Goal: Information Seeking & Learning: Learn about a topic

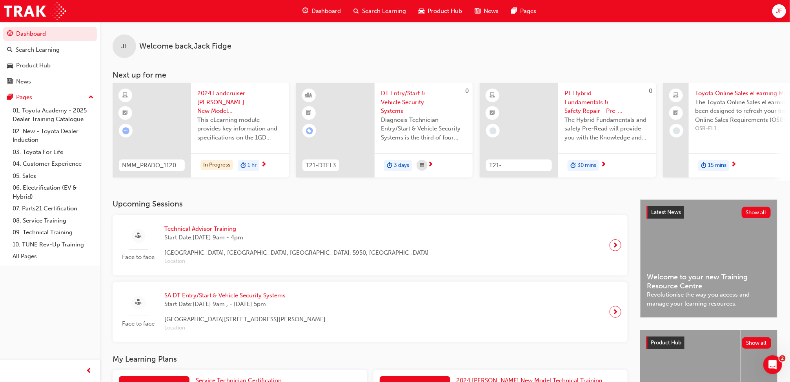
click at [35, 47] on div "Search Learning" at bounding box center [38, 49] width 44 height 9
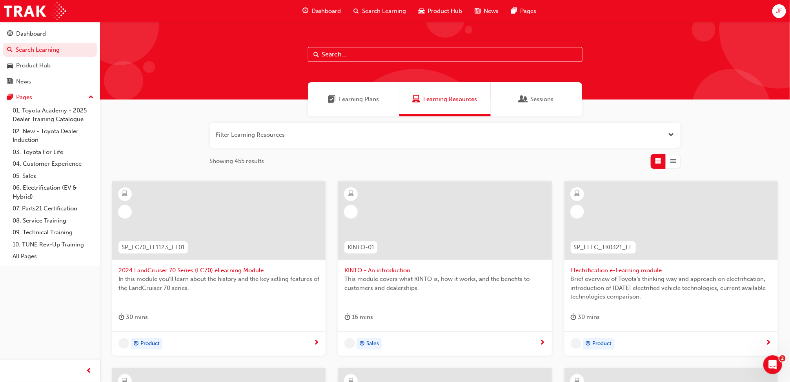
click at [387, 58] on input "text" at bounding box center [445, 54] width 274 height 15
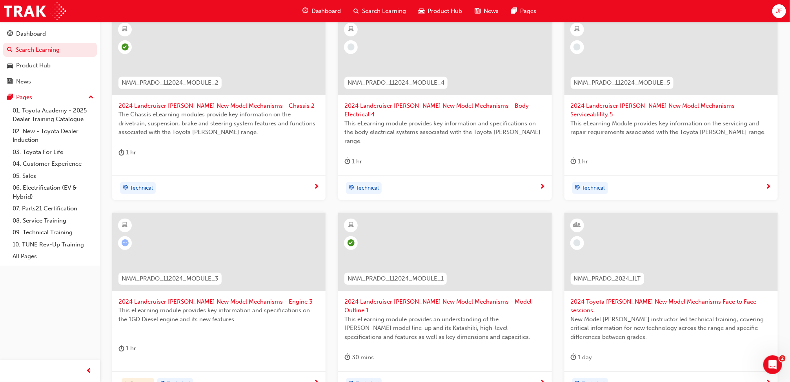
scroll to position [188, 0]
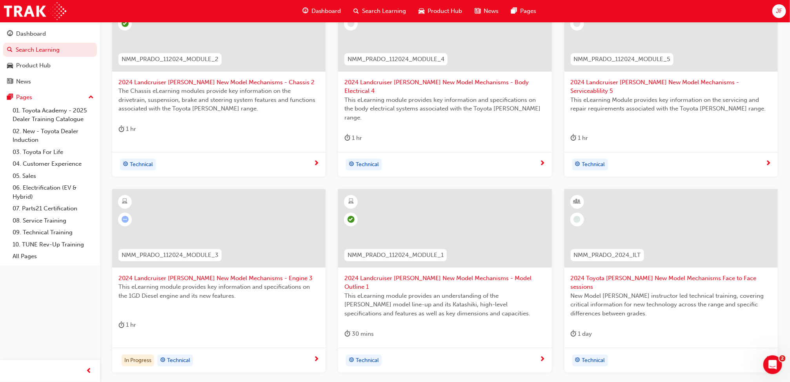
type input "nmm_p"
click at [254, 274] on span "2024 Landcruiser [PERSON_NAME] New Model Mechanisms - Engine 3" at bounding box center [218, 278] width 201 height 9
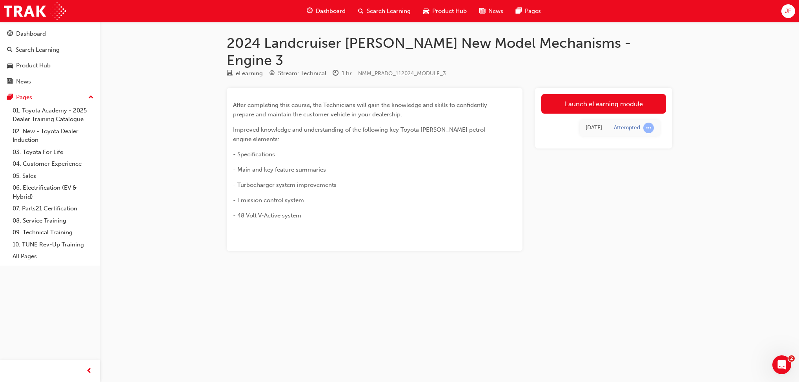
click at [591, 94] on link "Launch eLearning module" at bounding box center [603, 104] width 125 height 20
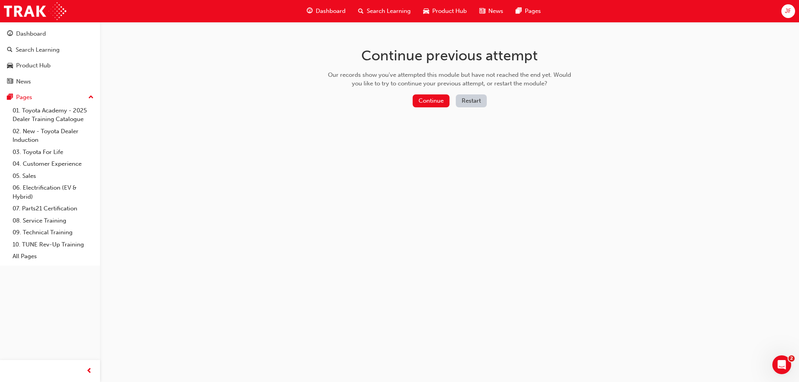
click at [445, 102] on button "Continue" at bounding box center [430, 100] width 37 height 13
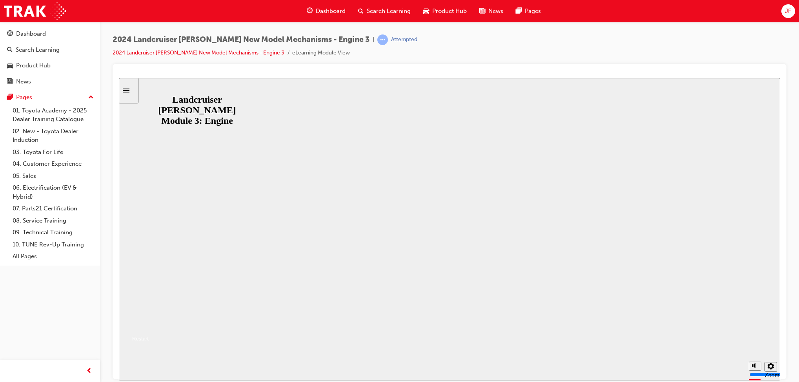
click at [149, 325] on button "Resume" at bounding box center [134, 329] width 30 height 9
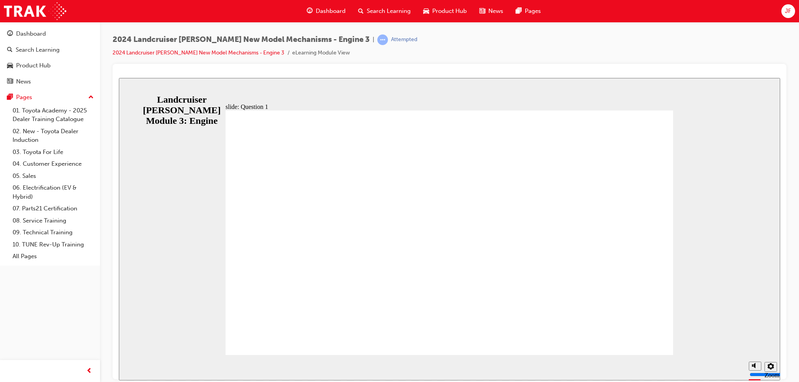
radio input "true"
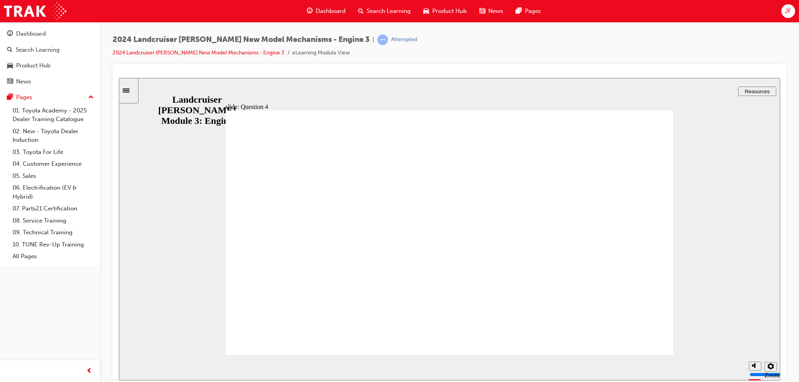
radio input "true"
radio input "false"
radio input "true"
click at [36, 44] on link "Search Learning" at bounding box center [50, 50] width 94 height 15
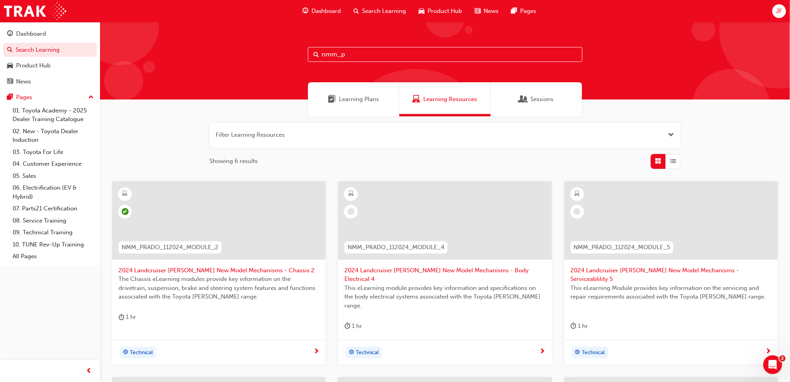
click at [392, 266] on span "2024 Landcruiser [PERSON_NAME] New Model Mechanisms - Body Electrical 4" at bounding box center [444, 275] width 201 height 18
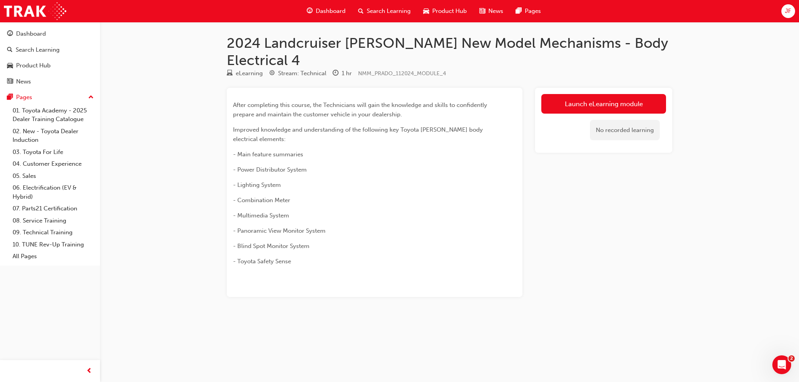
click at [577, 94] on link "Launch eLearning module" at bounding box center [603, 104] width 125 height 20
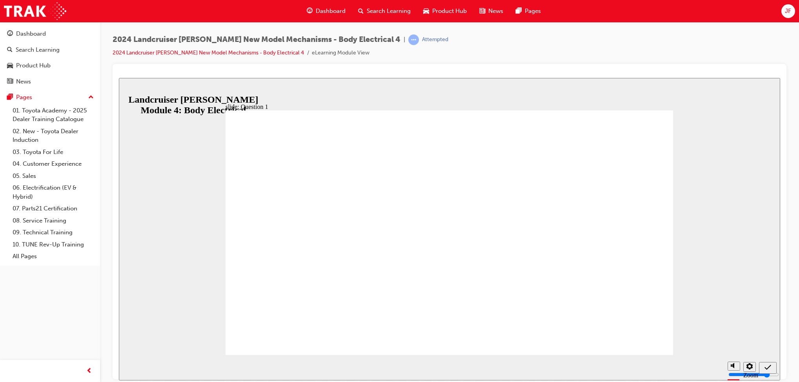
radio input "true"
drag, startPoint x: 443, startPoint y: 268, endPoint x: 619, endPoint y: 326, distance: 184.6
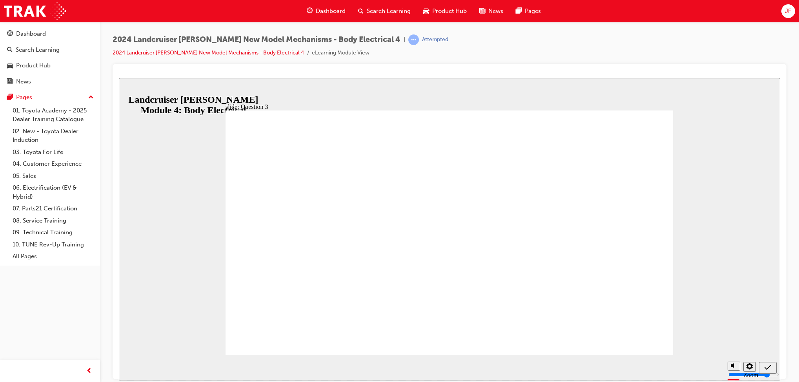
radio input "true"
radio input "false"
radio input "true"
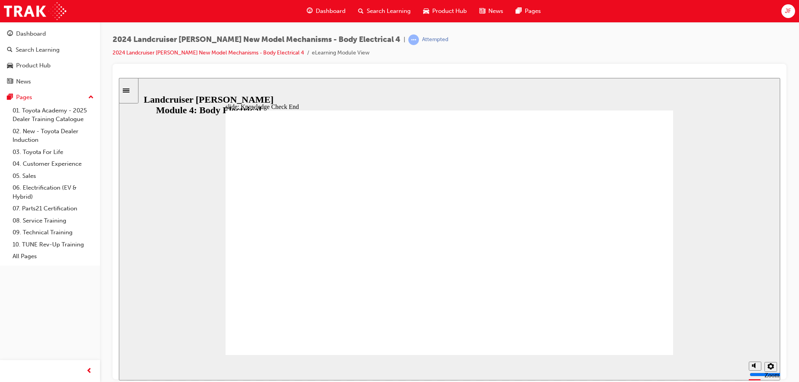
click at [129, 87] on div "Sidebar Toggle" at bounding box center [128, 90] width 13 height 6
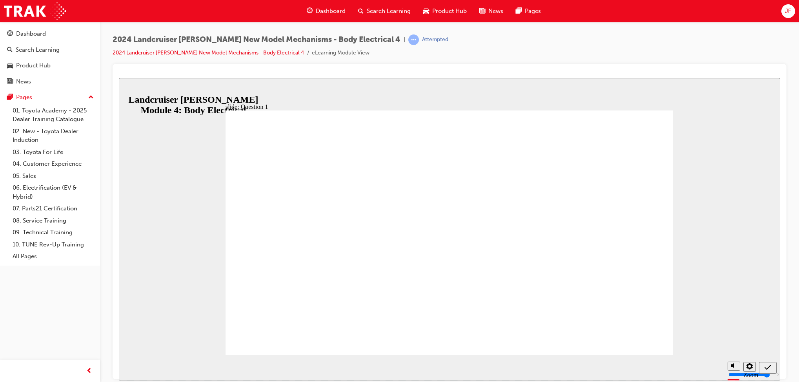
radio input "true"
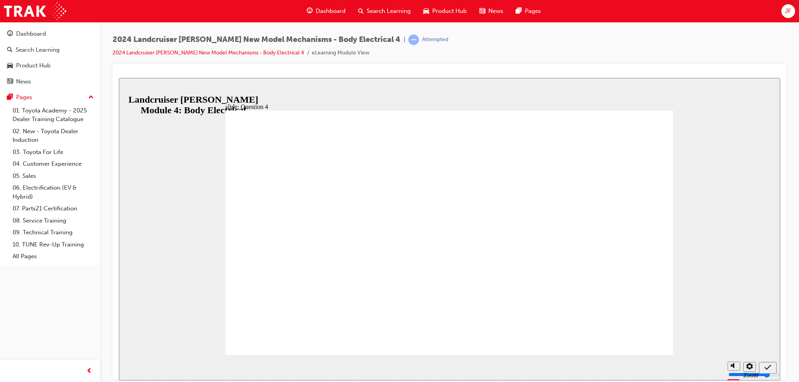
radio input "true"
radio input "false"
radio input "true"
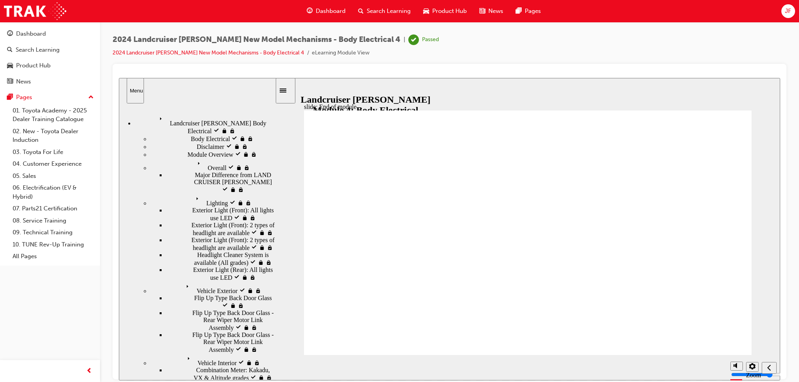
click at [49, 51] on div "Search Learning" at bounding box center [38, 49] width 44 height 9
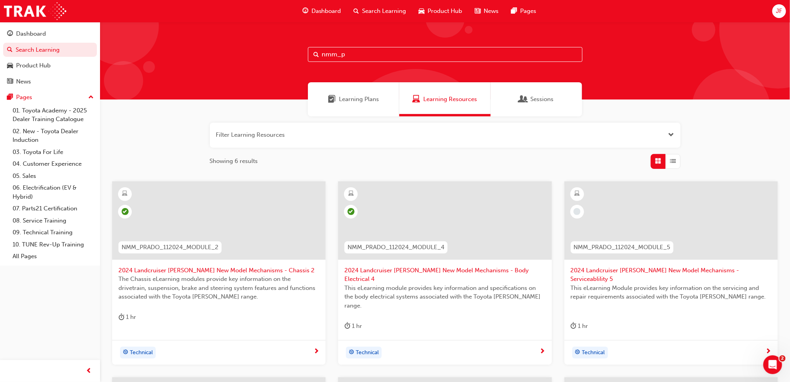
click at [648, 264] on div at bounding box center [670, 227] width 201 height 78
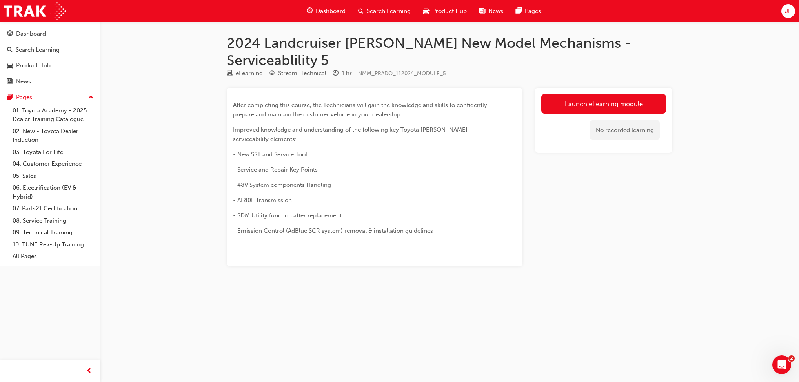
click at [577, 94] on link "Launch eLearning module" at bounding box center [603, 104] width 125 height 20
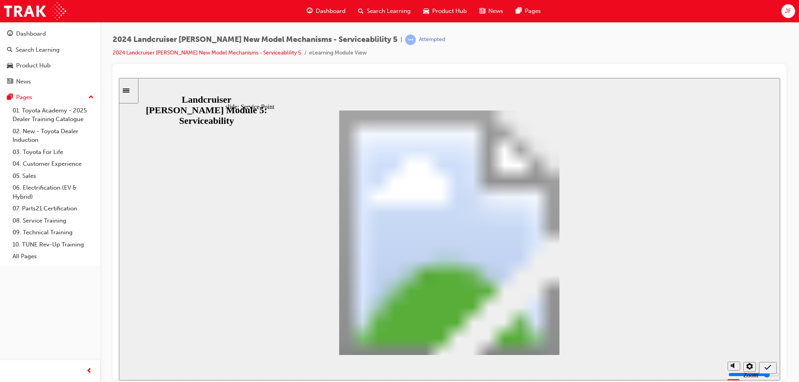
drag, startPoint x: 589, startPoint y: 298, endPoint x: 592, endPoint y: 229, distance: 69.4
drag, startPoint x: 592, startPoint y: 229, endPoint x: 588, endPoint y: 254, distance: 25.3
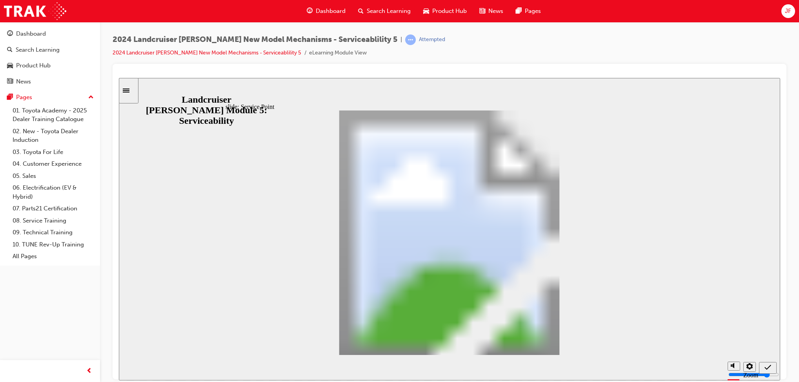
drag, startPoint x: 588, startPoint y: 245, endPoint x: 590, endPoint y: 280, distance: 34.6
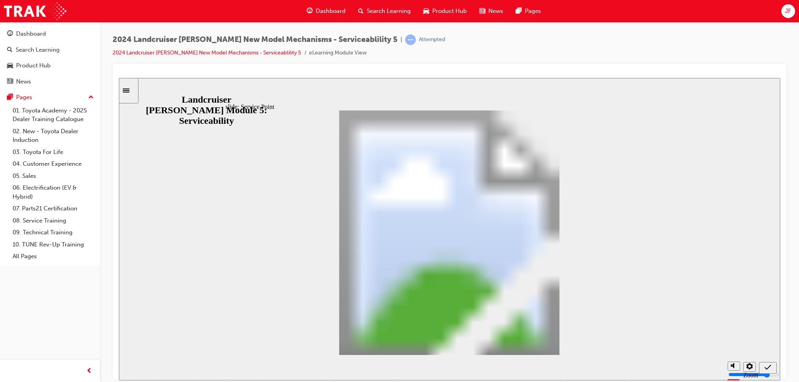
drag, startPoint x: 590, startPoint y: 280, endPoint x: 590, endPoint y: 320, distance: 39.6
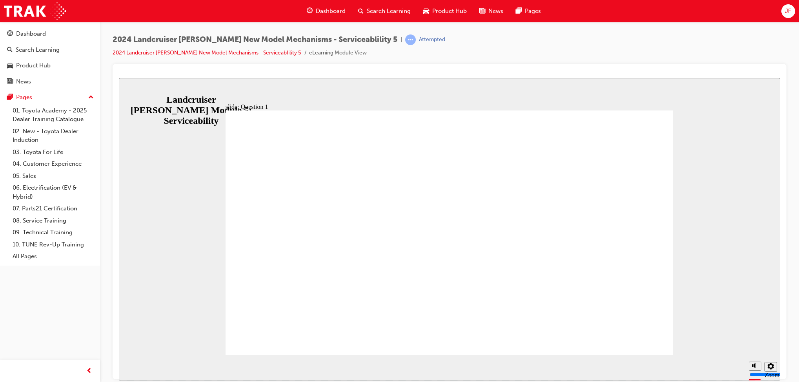
radio input "true"
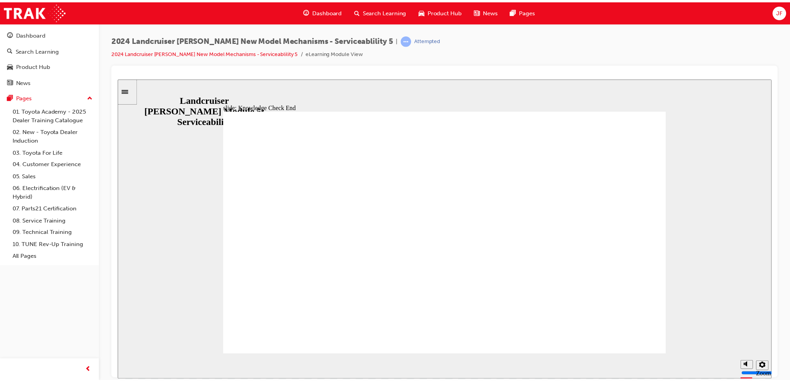
drag, startPoint x: 454, startPoint y: 280, endPoint x: 440, endPoint y: 300, distance: 24.5
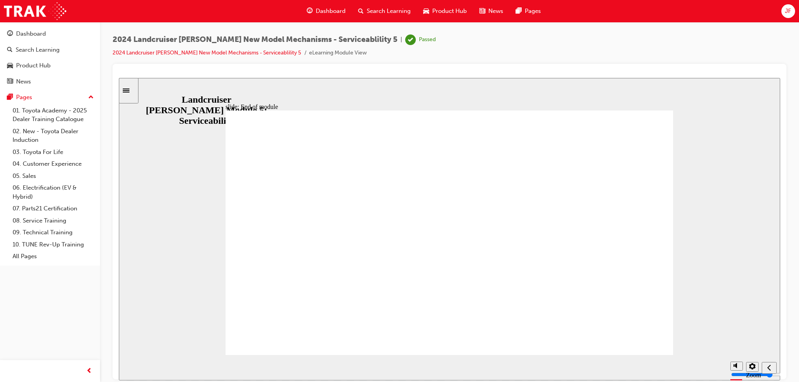
click at [65, 50] on div "Search Learning" at bounding box center [50, 50] width 86 height 10
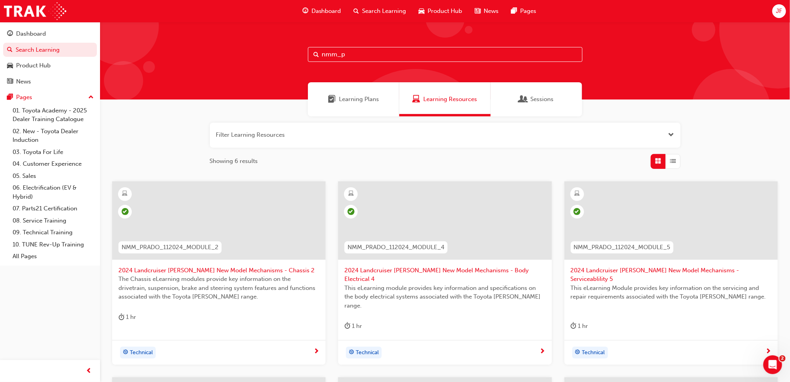
click at [382, 52] on input "nmm_p" at bounding box center [445, 54] width 274 height 15
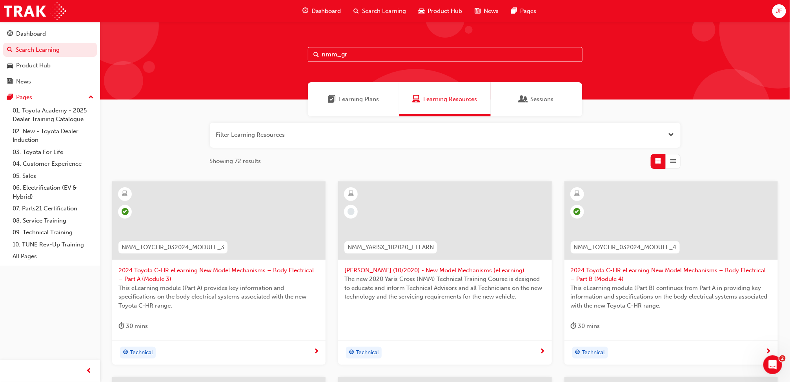
type input "nmm_grc"
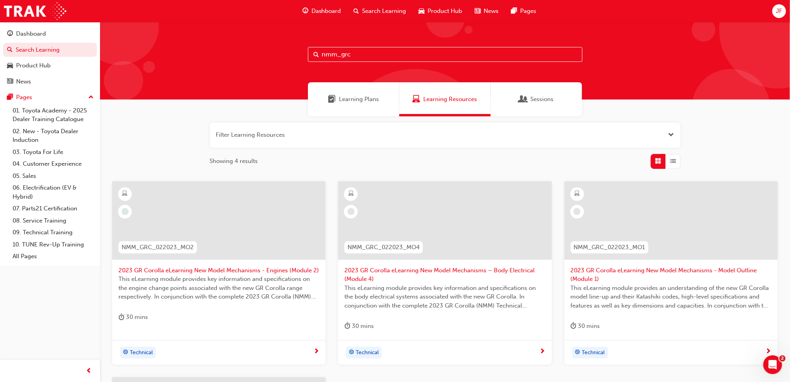
click at [608, 274] on span "2023 GR Corolla eLearning New Model Mechanisms - Model Outline (Module 1)" at bounding box center [670, 275] width 201 height 18
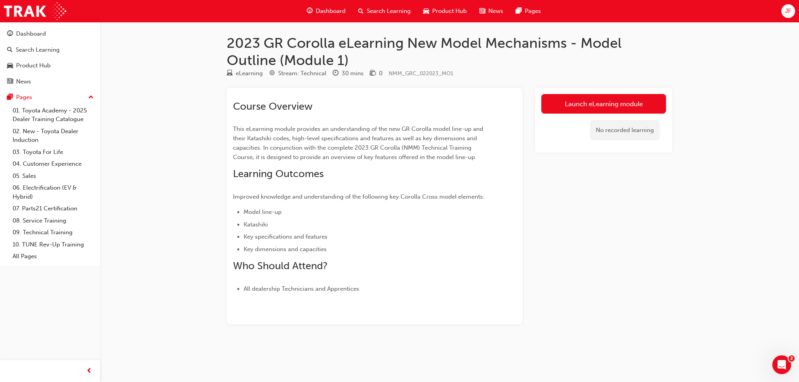
click at [587, 99] on link "Launch eLearning module" at bounding box center [603, 104] width 125 height 20
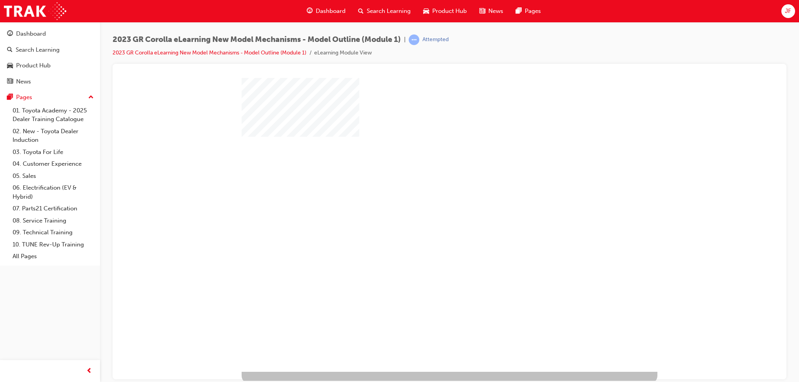
click at [427, 202] on div "play" at bounding box center [427, 202] width 0 height 0
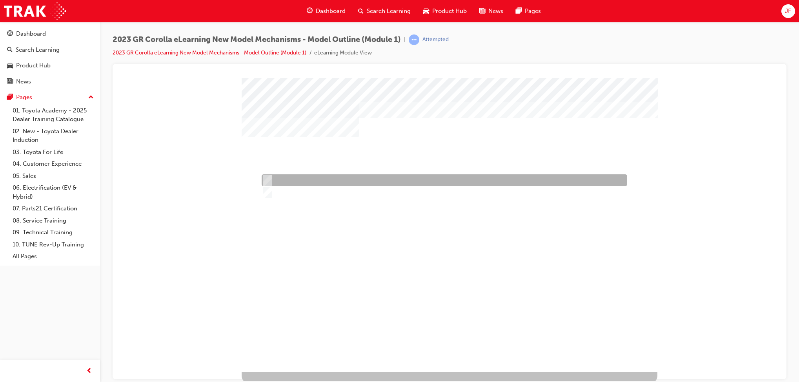
click at [331, 179] on div at bounding box center [442, 180] width 365 height 12
radio input "true"
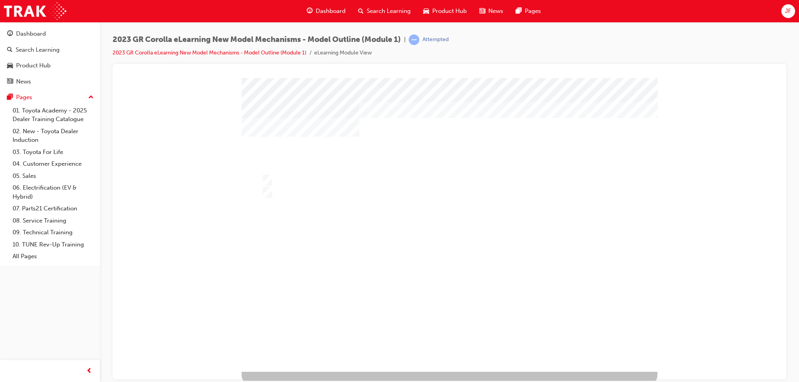
click at [398, 245] on div at bounding box center [449, 225] width 416 height 294
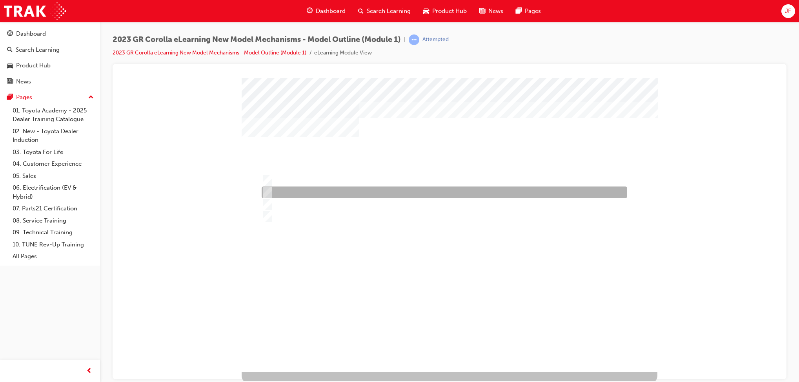
click at [300, 192] on div at bounding box center [442, 193] width 365 height 12
radio input "true"
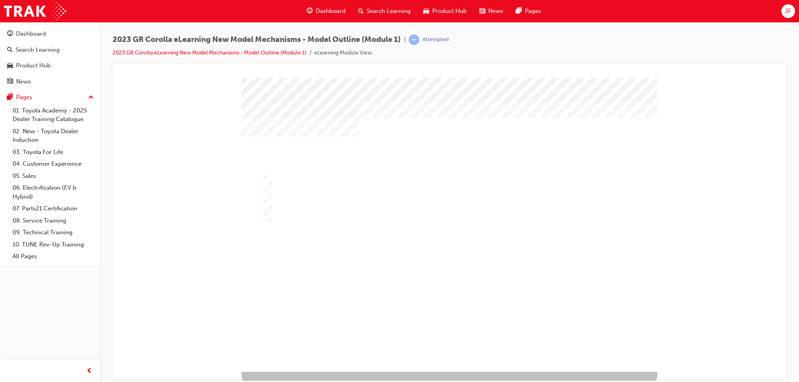
click at [346, 252] on div at bounding box center [449, 225] width 416 height 294
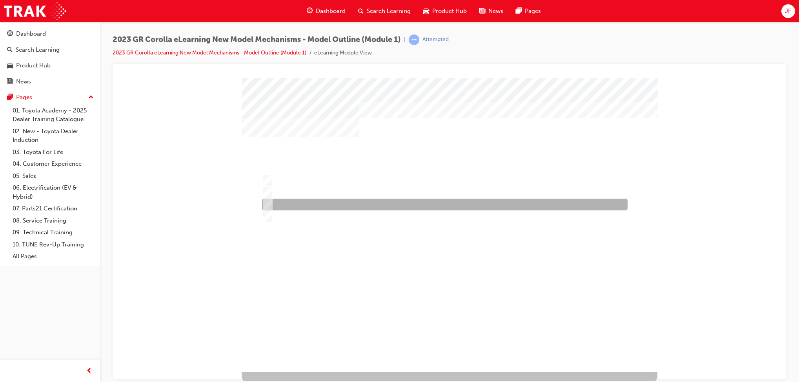
click at [313, 205] on div at bounding box center [442, 205] width 365 height 12
radio input "true"
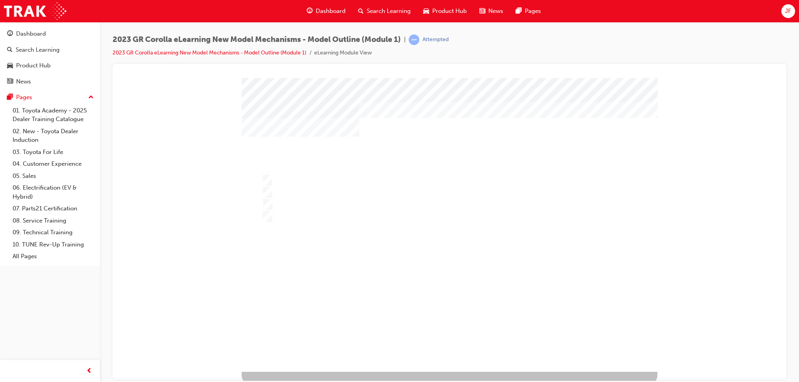
click at [340, 275] on div at bounding box center [449, 225] width 416 height 294
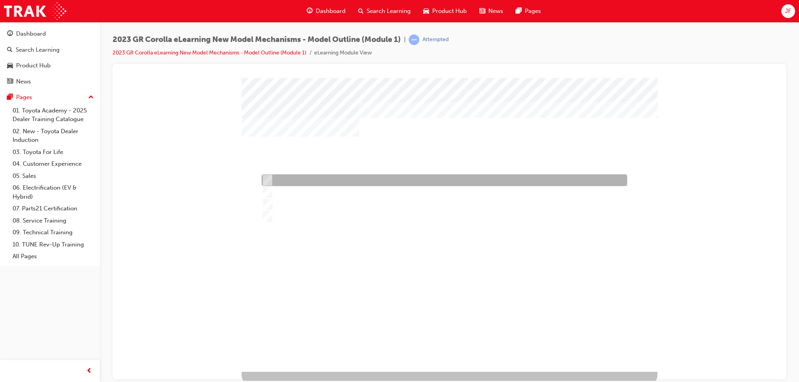
click at [333, 183] on div at bounding box center [442, 180] width 365 height 12
radio input "true"
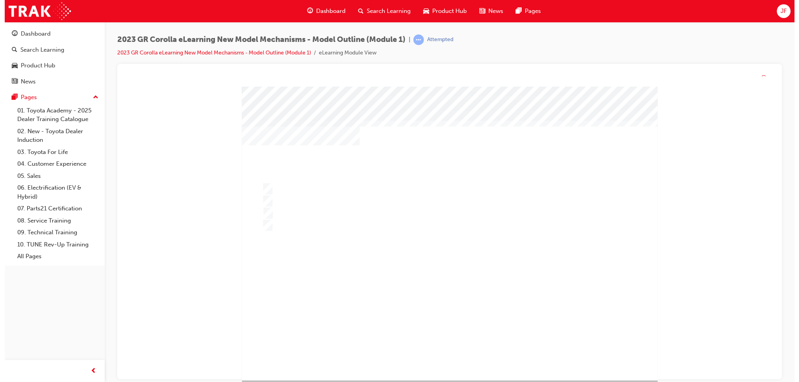
click at [355, 274] on div at bounding box center [449, 233] width 416 height 294
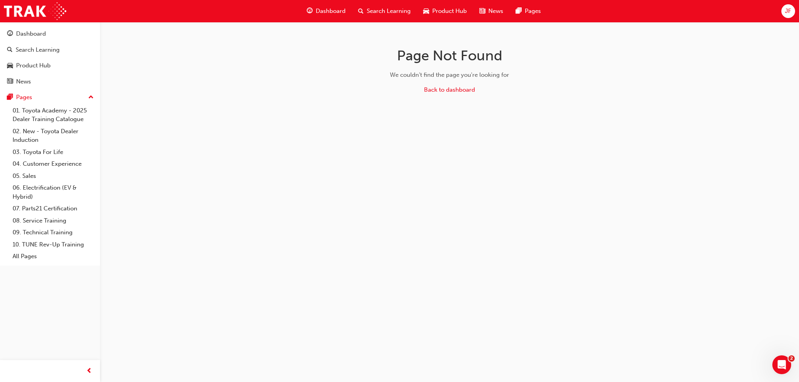
click at [42, 44] on link "Search Learning" at bounding box center [50, 50] width 94 height 15
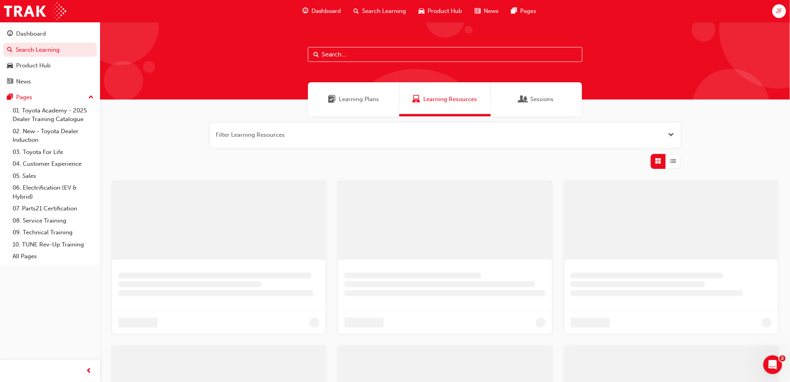
click at [345, 57] on input "text" at bounding box center [445, 54] width 274 height 15
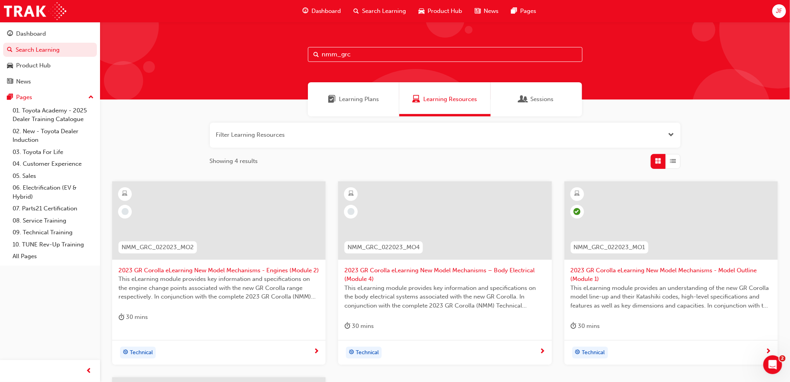
type input "nmm_grc"
click at [286, 271] on span "2023 GR Corolla eLearning New Model Mechanisms - Engines (Module 2)" at bounding box center [218, 270] width 201 height 9
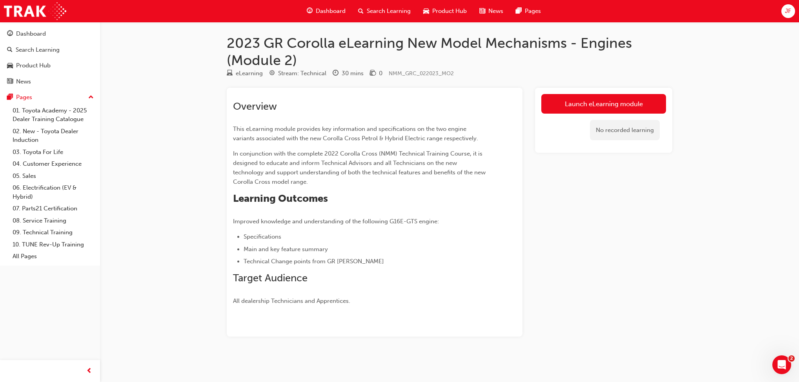
click at [587, 107] on link "Launch eLearning module" at bounding box center [603, 104] width 125 height 20
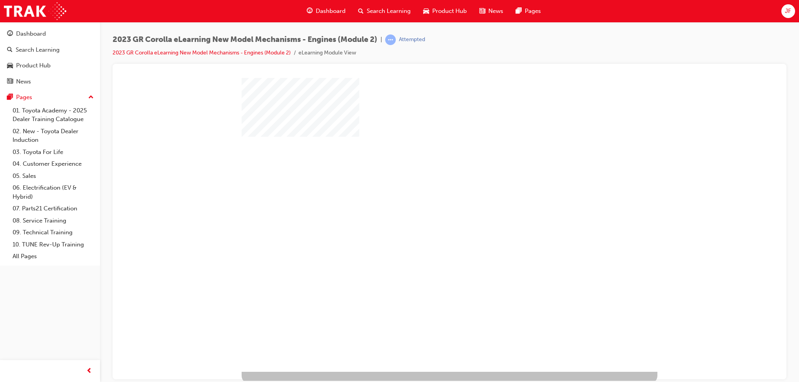
click at [427, 202] on div "play" at bounding box center [427, 202] width 0 height 0
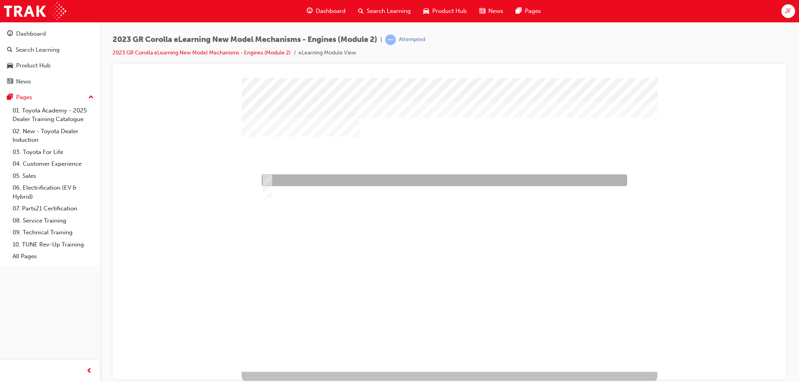
click at [314, 178] on div at bounding box center [442, 180] width 365 height 12
radio input "true"
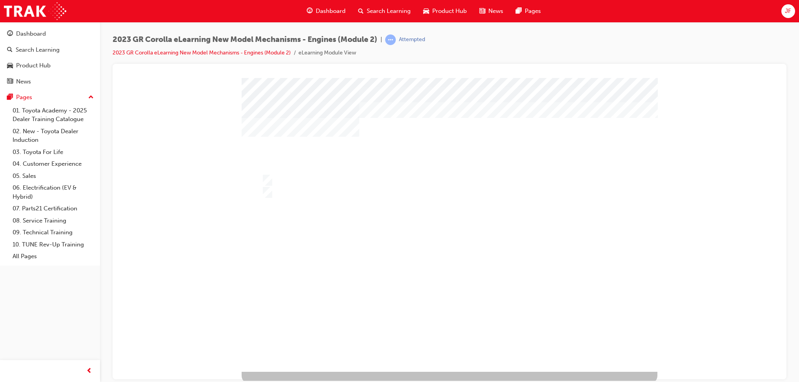
click at [399, 325] on div at bounding box center [449, 225] width 416 height 294
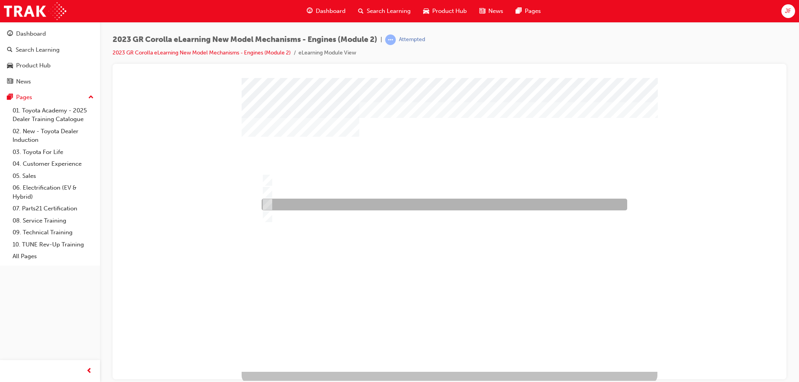
click at [327, 205] on div at bounding box center [442, 205] width 365 height 12
radio input "true"
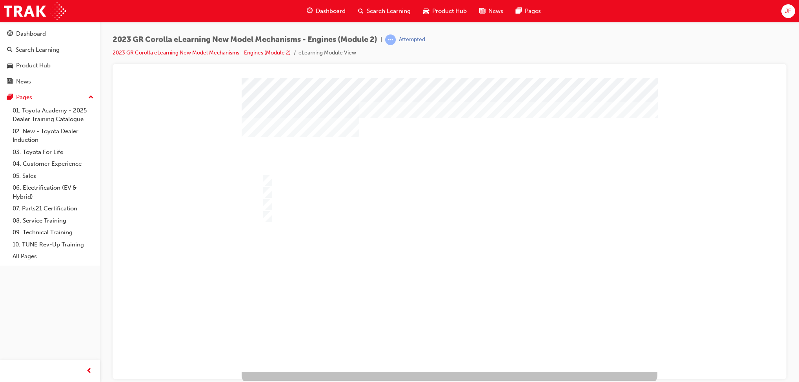
click at [396, 319] on div at bounding box center [449, 225] width 416 height 294
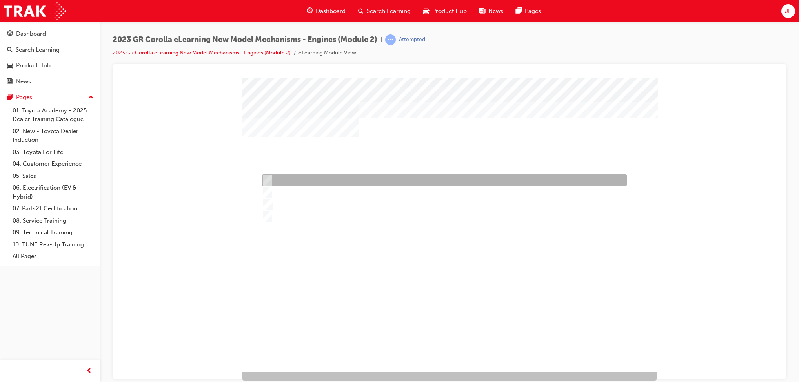
click at [333, 176] on div at bounding box center [442, 180] width 365 height 12
radio input "true"
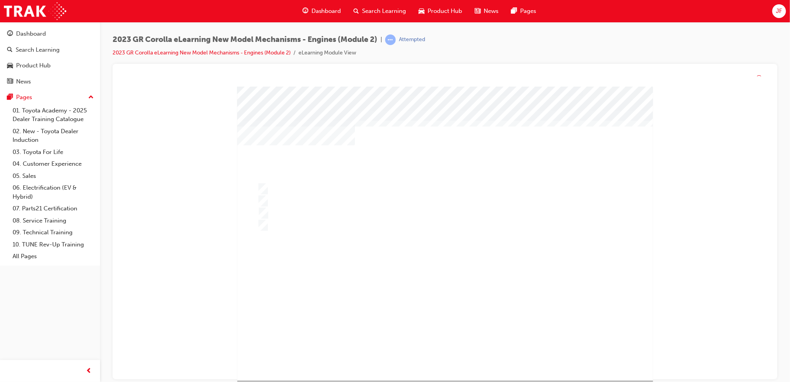
click at [357, 287] on div at bounding box center [445, 233] width 416 height 294
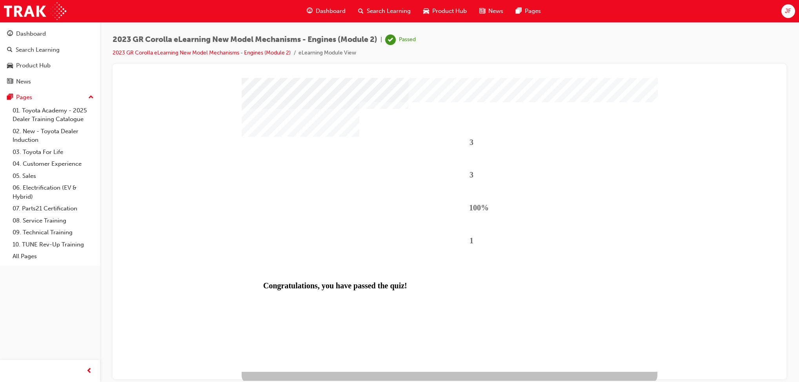
click at [55, 52] on div "Search Learning" at bounding box center [38, 49] width 44 height 9
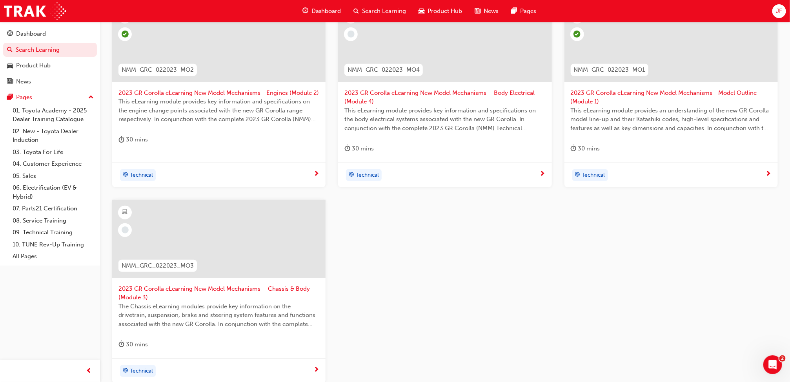
scroll to position [202, 0]
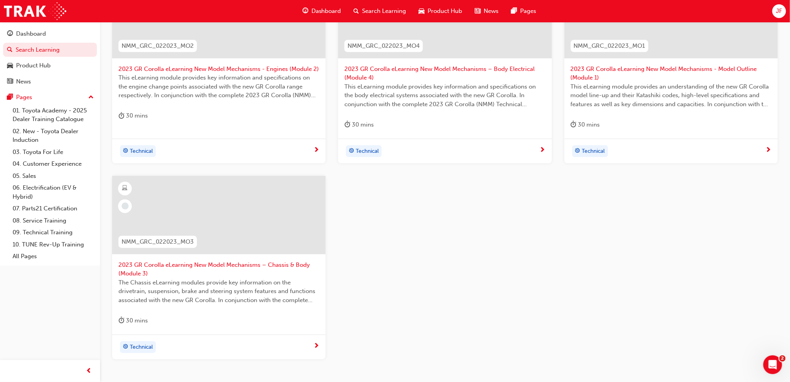
click at [278, 263] on span "2023 GR Corolla eLearning New Model Mechanisms – Chassis & Body (Module 3)" at bounding box center [218, 270] width 201 height 18
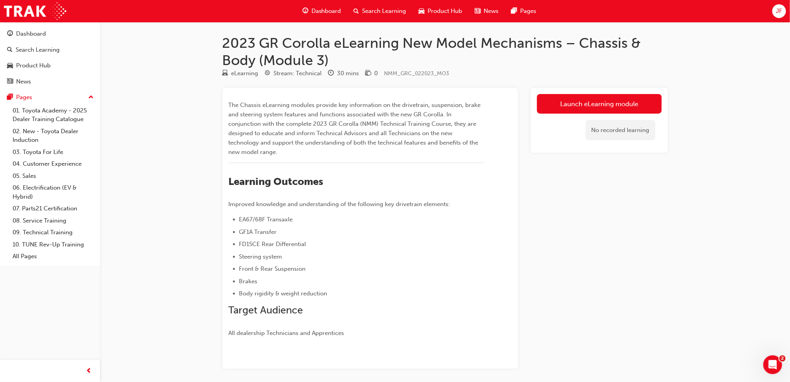
click at [562, 108] on link "Launch eLearning module" at bounding box center [599, 104] width 125 height 20
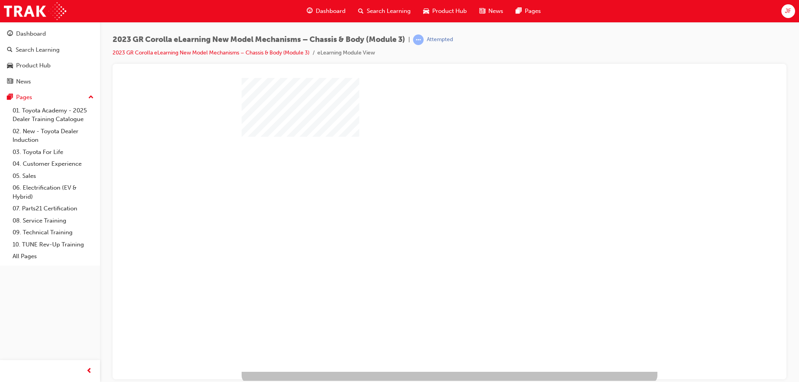
click at [427, 202] on div "play" at bounding box center [427, 202] width 0 height 0
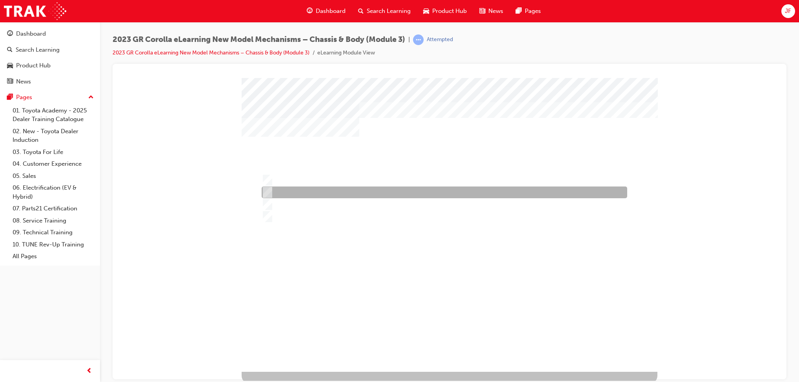
click at [323, 190] on div at bounding box center [442, 193] width 365 height 12
radio input "true"
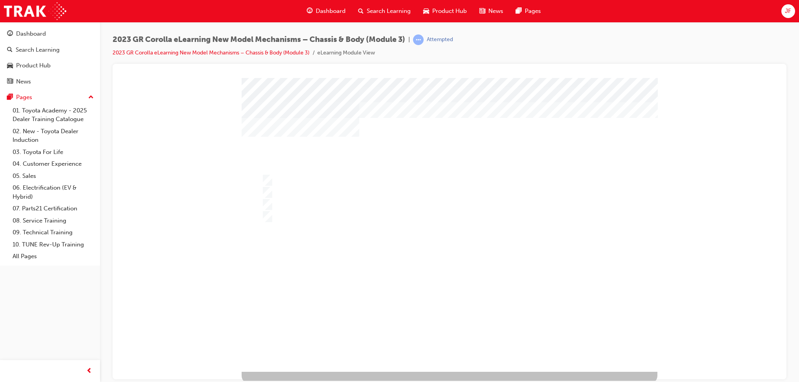
click at [338, 269] on div at bounding box center [449, 225] width 416 height 294
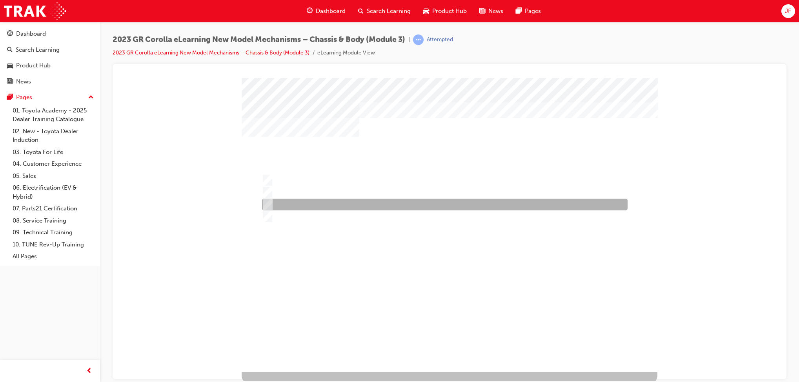
click at [348, 208] on div at bounding box center [442, 205] width 365 height 12
radio input "true"
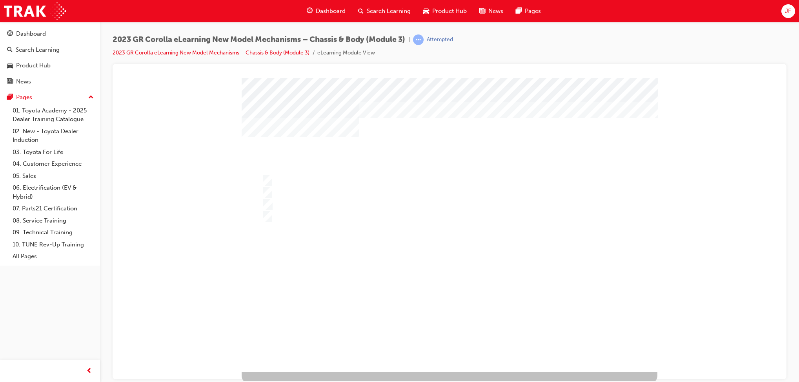
click at [363, 252] on div at bounding box center [449, 225] width 416 height 294
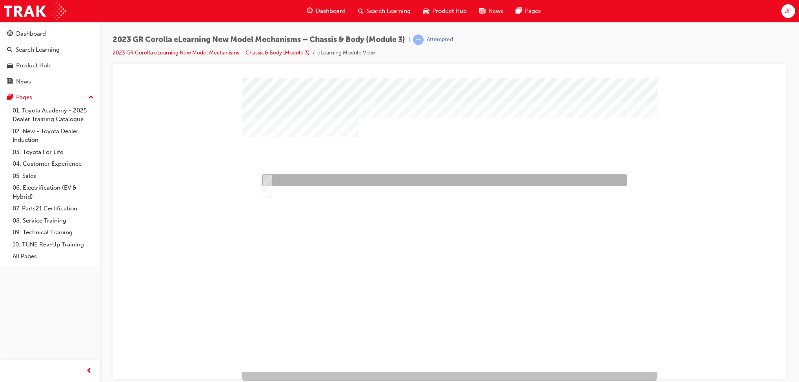
click at [294, 181] on div at bounding box center [442, 180] width 365 height 12
radio input "true"
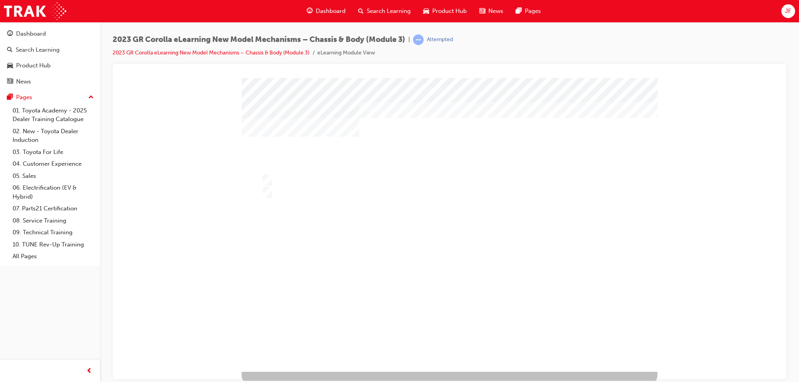
click at [346, 301] on div at bounding box center [449, 225] width 416 height 294
click at [14, 50] on div "Search Learning" at bounding box center [50, 50] width 86 height 10
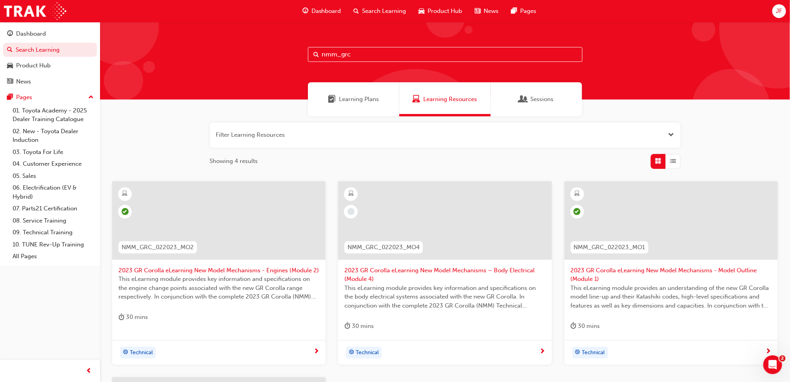
click at [443, 272] on span "2023 GR Corolla eLearning New Model Mechanisms – Body Electrical (Module 4)" at bounding box center [444, 275] width 201 height 18
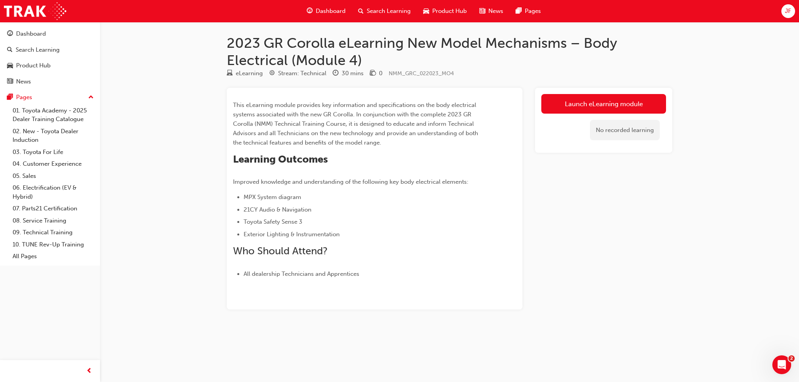
click at [598, 102] on link "Launch eLearning module" at bounding box center [603, 104] width 125 height 20
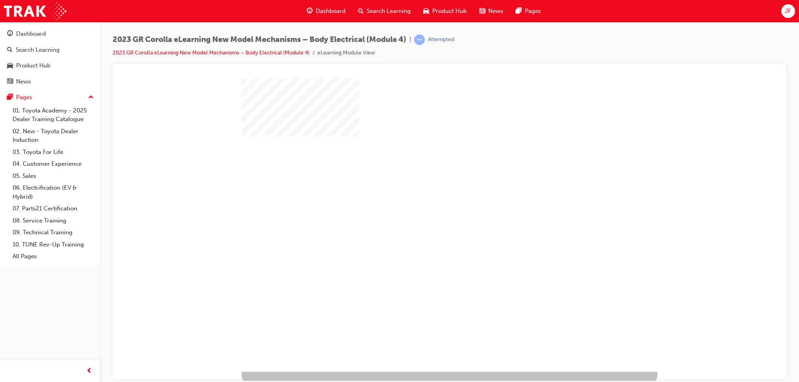
click at [427, 202] on div "play" at bounding box center [427, 202] width 0 height 0
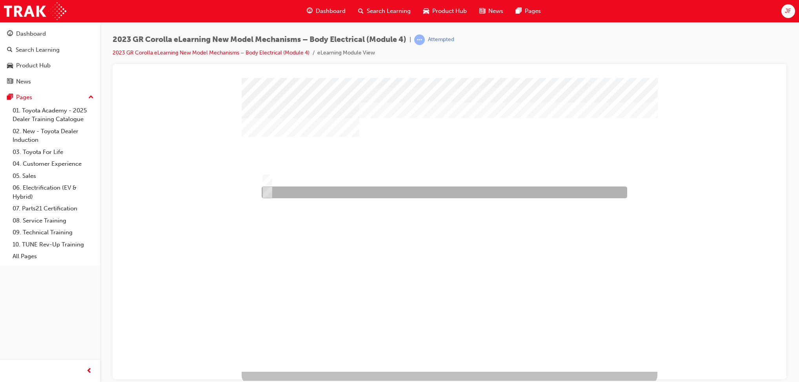
click at [291, 192] on div at bounding box center [442, 193] width 365 height 12
radio input "true"
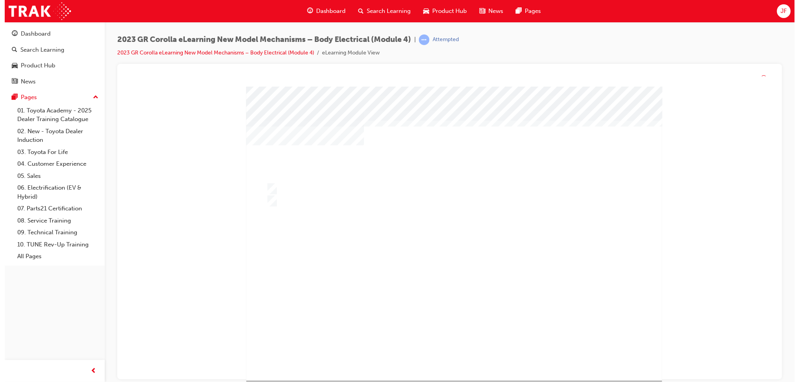
click at [338, 299] on div at bounding box center [454, 233] width 416 height 294
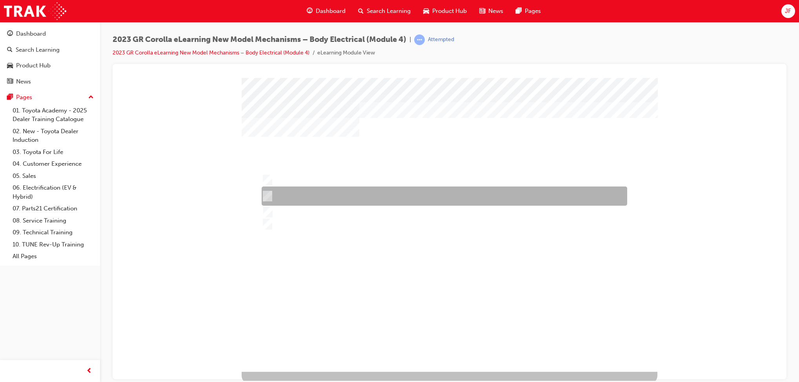
click at [407, 194] on div at bounding box center [442, 196] width 365 height 19
radio input "true"
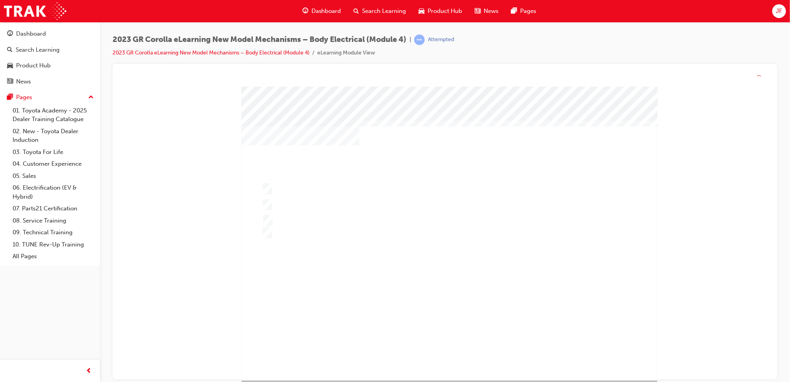
click at [373, 314] on div at bounding box center [449, 233] width 416 height 294
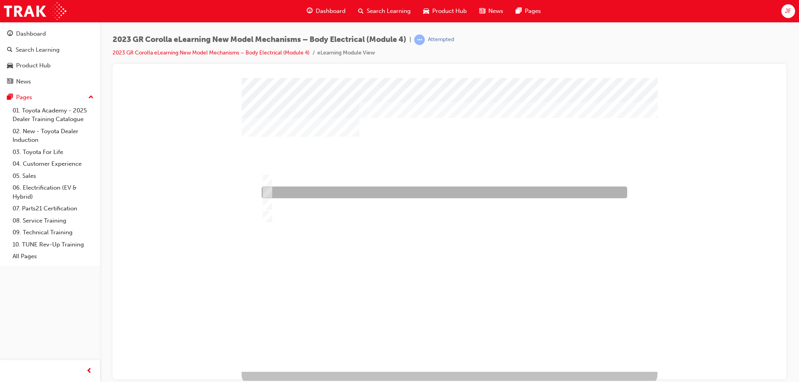
click at [353, 191] on div at bounding box center [442, 193] width 365 height 12
radio input "true"
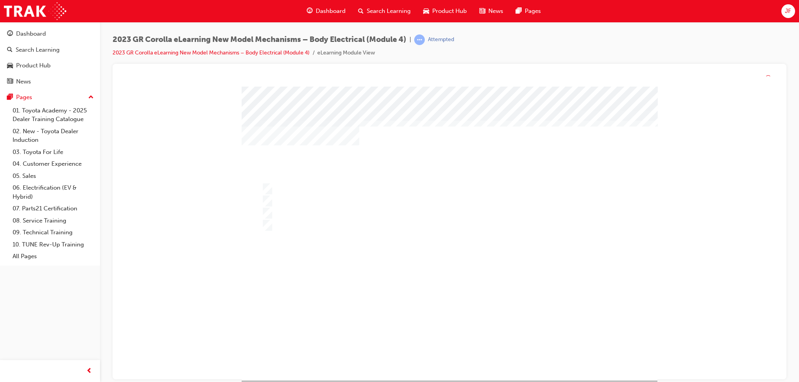
click at [289, 262] on div at bounding box center [449, 234] width 416 height 294
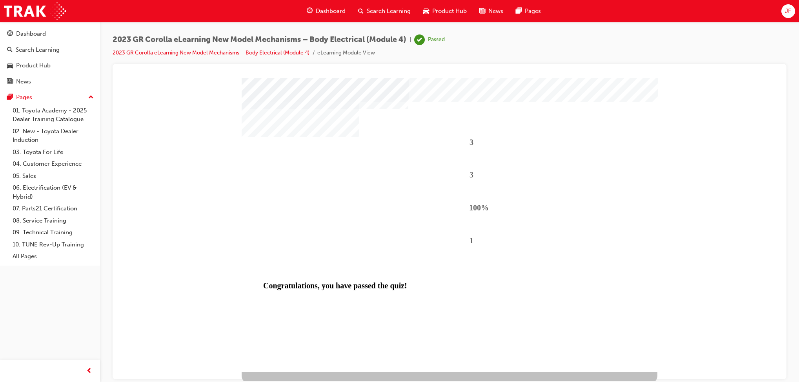
click at [60, 53] on div "Search Learning" at bounding box center [50, 50] width 86 height 10
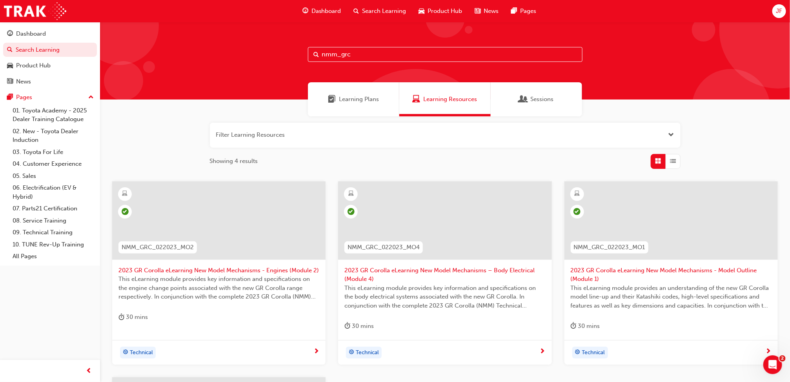
click at [365, 51] on input "nmm_grc" at bounding box center [445, 54] width 274 height 15
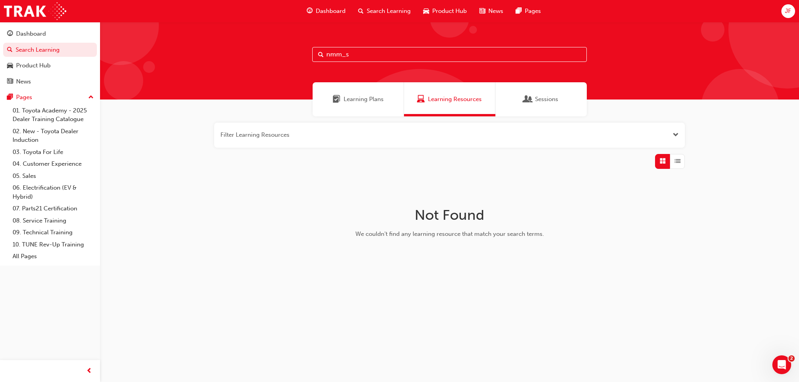
type input "nmm_s"
click at [443, 12] on span "Product Hub" at bounding box center [449, 11] width 34 height 9
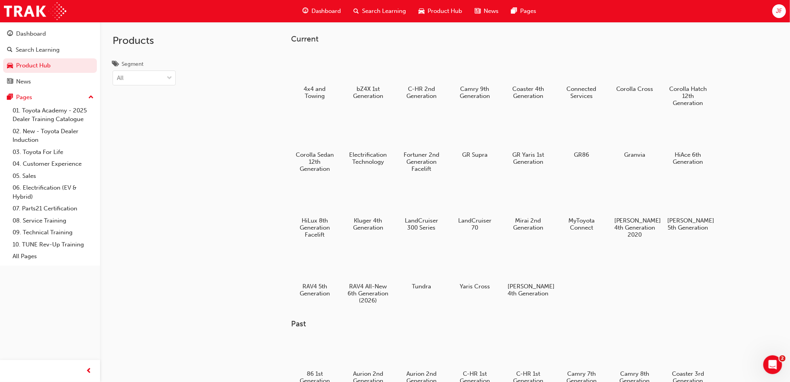
click at [478, 139] on div at bounding box center [474, 133] width 41 height 29
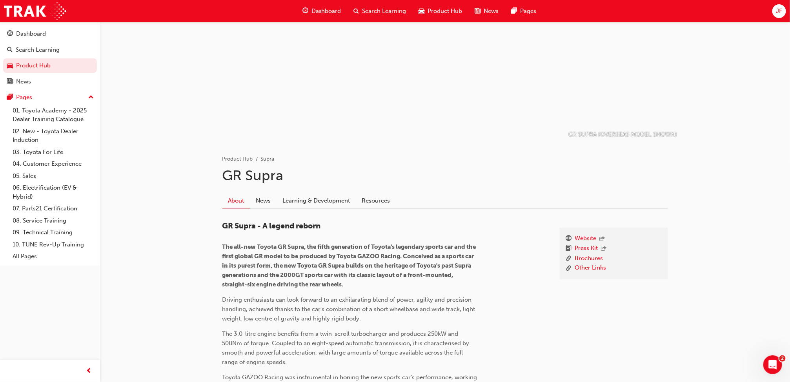
scroll to position [47, 0]
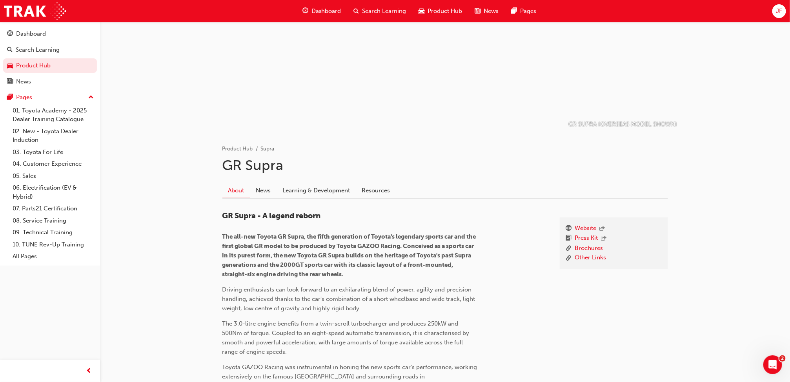
click at [322, 191] on link "Learning & Development" at bounding box center [316, 190] width 79 height 15
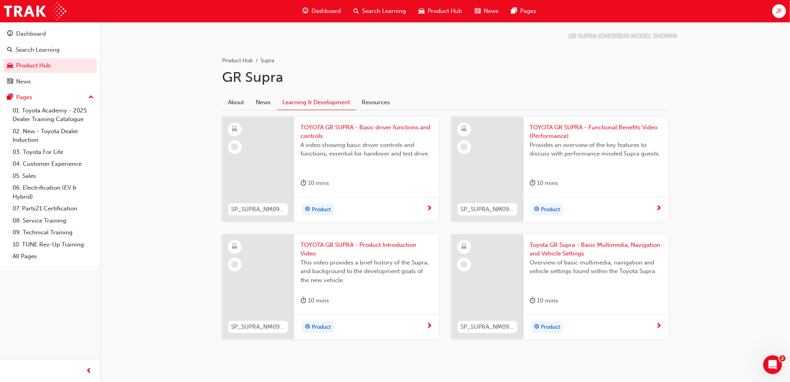
scroll to position [141, 0]
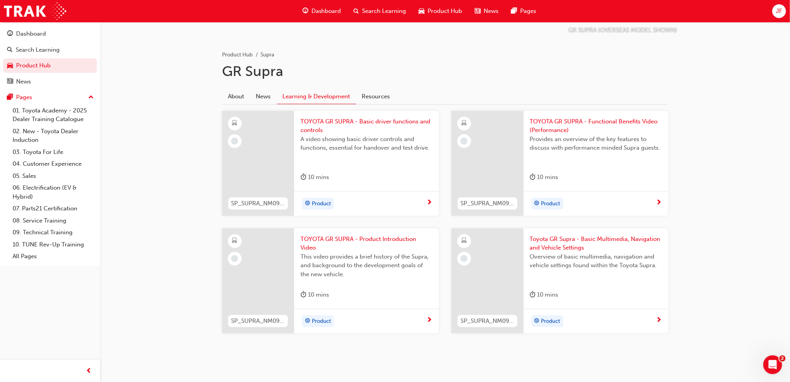
click at [36, 49] on div "Search Learning" at bounding box center [38, 49] width 44 height 9
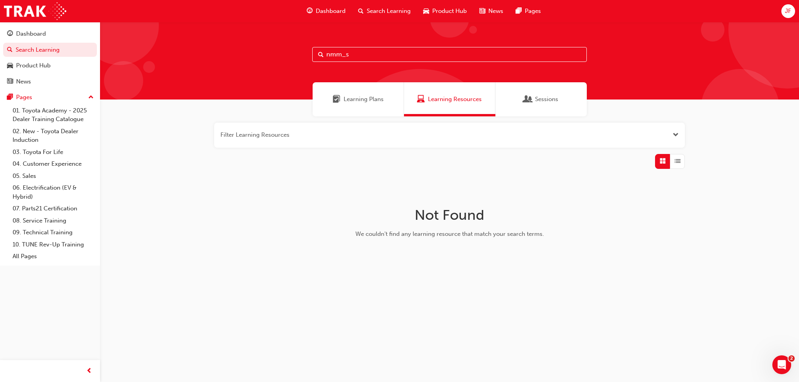
click at [353, 52] on input "nmm_s" at bounding box center [449, 54] width 274 height 15
click at [363, 107] on div "Learning Plans" at bounding box center [357, 99] width 91 height 34
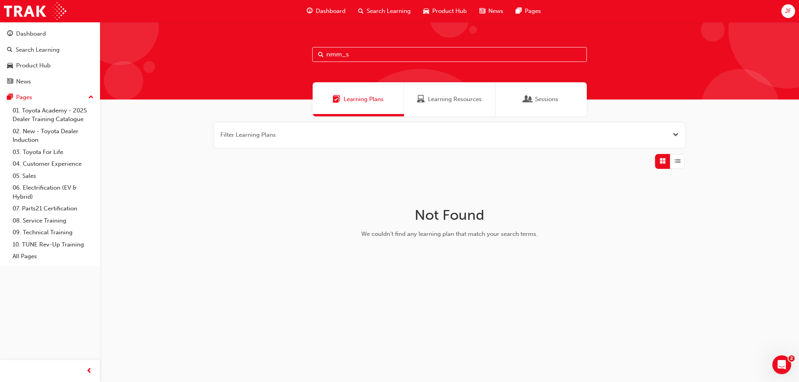
click at [432, 98] on span "Learning Resources" at bounding box center [455, 99] width 54 height 9
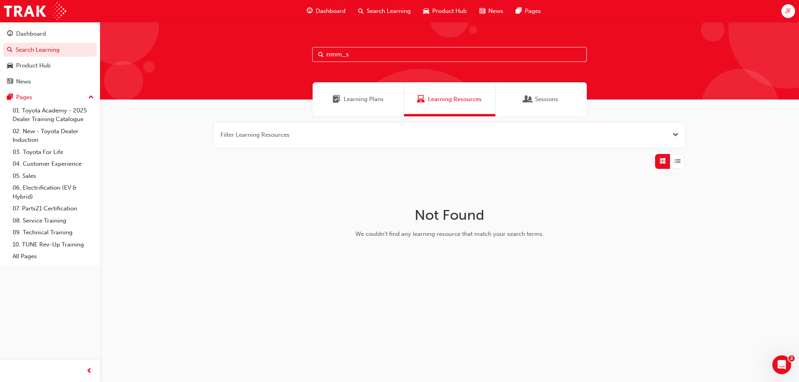
click at [359, 57] on input "nmm_s" at bounding box center [449, 54] width 274 height 15
type input "n"
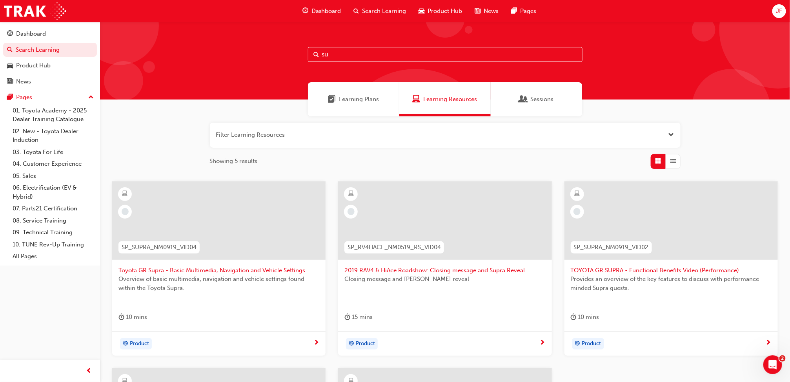
type input "s"
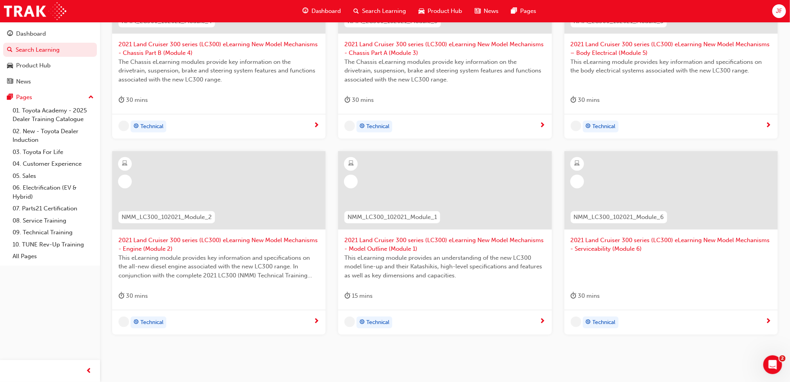
scroll to position [250, 0]
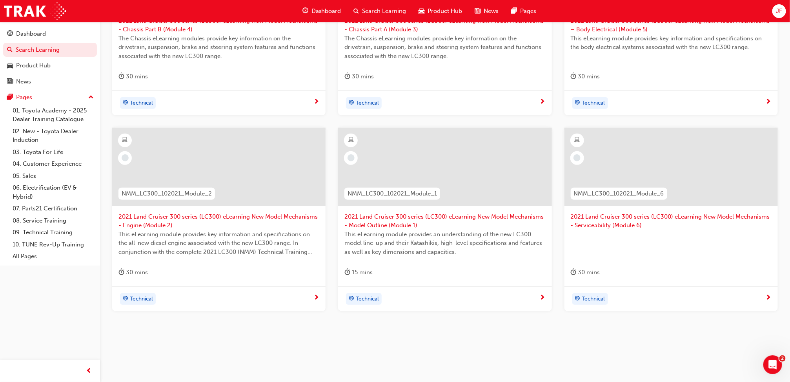
type input "nmm_l"
click at [418, 216] on span "2021 Land Cruiser 300 series (LC300) eLearning New Model Mechanisms - Model Out…" at bounding box center [444, 221] width 201 height 18
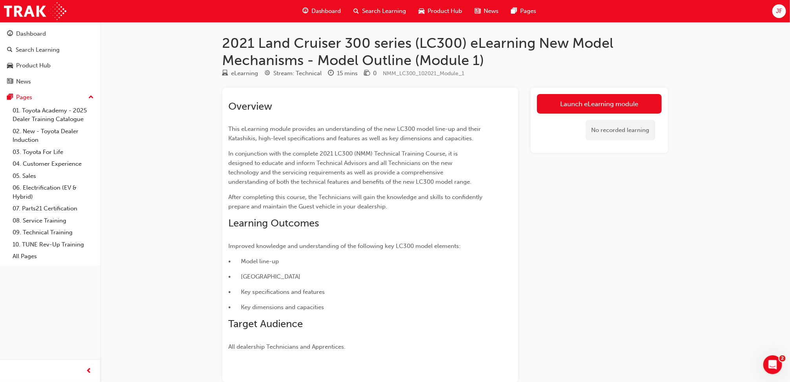
click at [584, 106] on link "Launch eLearning module" at bounding box center [599, 104] width 125 height 20
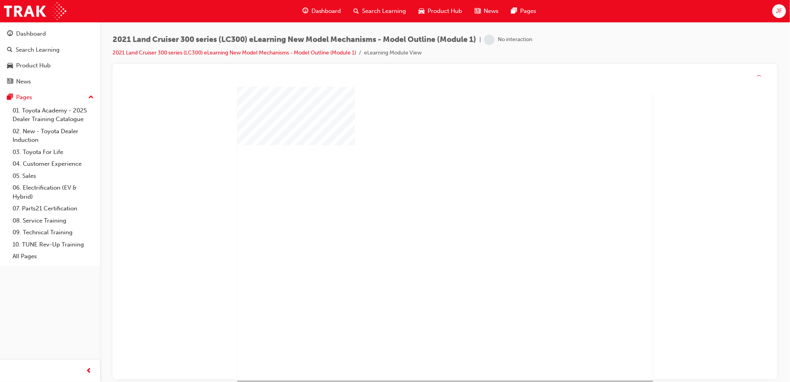
click at [422, 211] on div "play" at bounding box center [422, 211] width 0 height 0
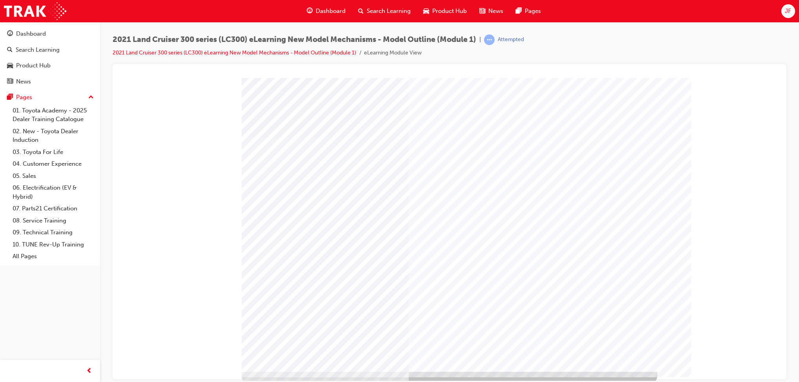
click at [605, 340] on div "" at bounding box center [449, 225] width 416 height 294
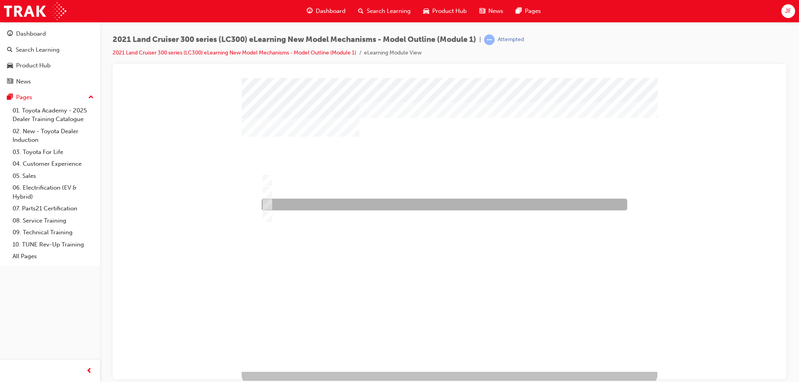
click at [301, 203] on div at bounding box center [442, 205] width 365 height 12
radio input "true"
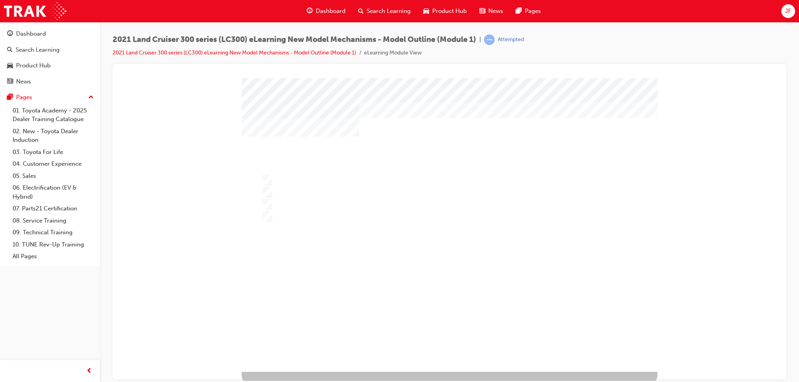
click at [362, 257] on div at bounding box center [445, 225] width 416 height 294
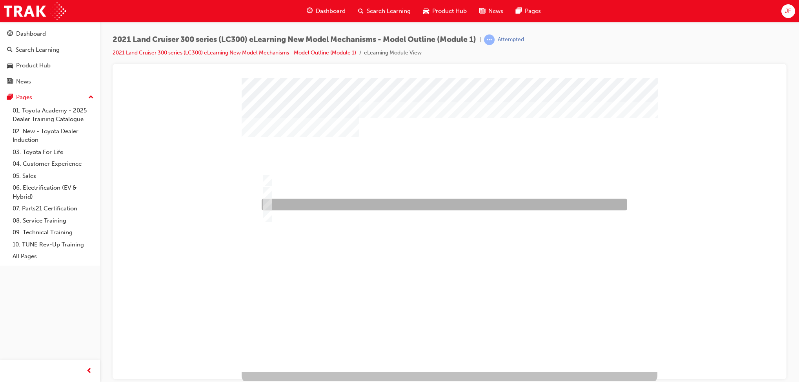
click at [283, 201] on div at bounding box center [442, 205] width 365 height 12
radio input "true"
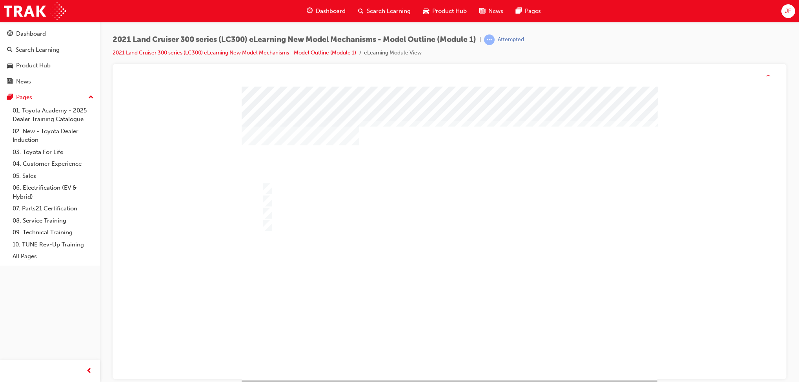
click at [317, 283] on div at bounding box center [449, 234] width 416 height 294
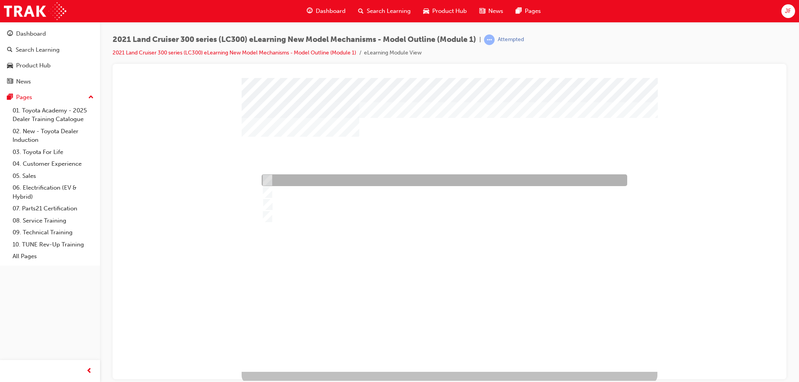
click at [297, 179] on div at bounding box center [442, 180] width 365 height 12
radio input "true"
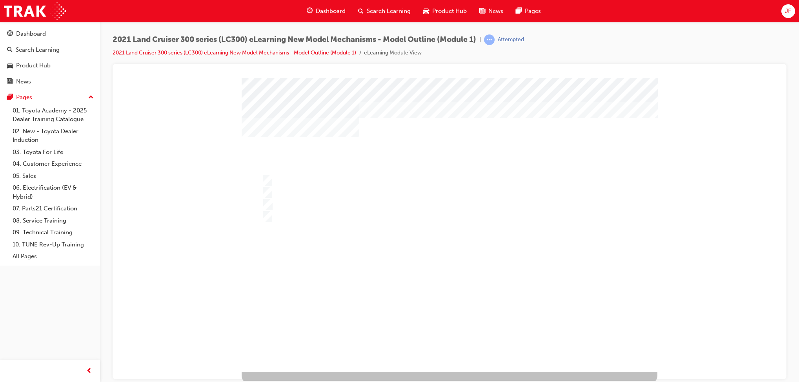
click at [308, 267] on div at bounding box center [449, 225] width 416 height 294
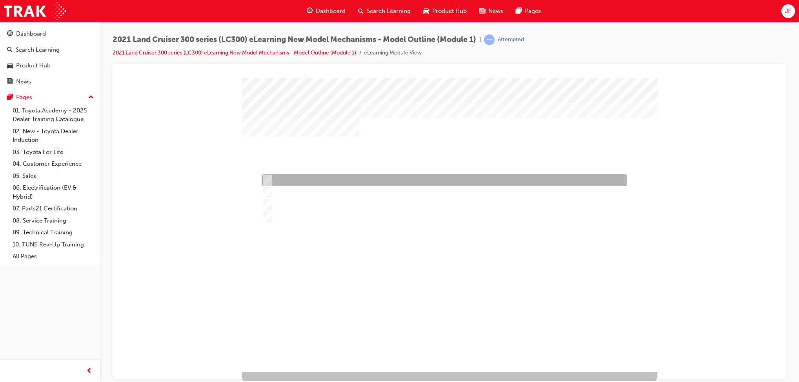
click at [300, 183] on div at bounding box center [442, 180] width 365 height 12
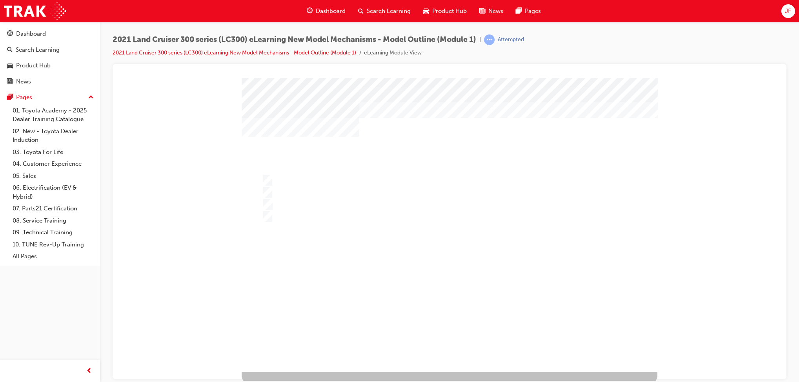
click at [289, 179] on div at bounding box center [449, 225] width 416 height 294
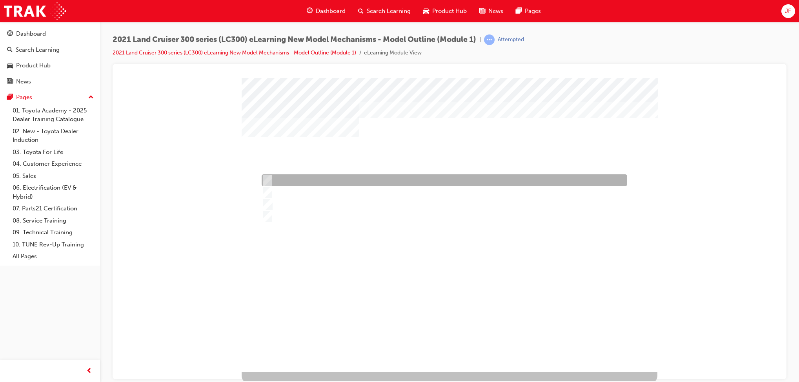
drag, startPoint x: 292, startPoint y: 183, endPoint x: 292, endPoint y: 191, distance: 7.4
click at [292, 185] on div at bounding box center [442, 180] width 365 height 12
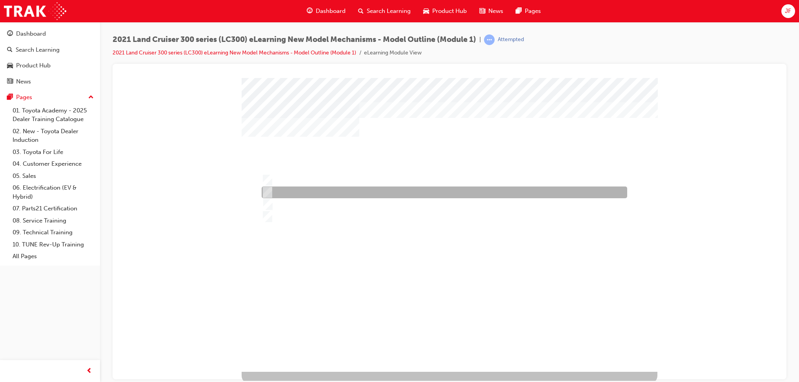
click at [292, 191] on div at bounding box center [442, 193] width 365 height 12
radio input "false"
radio input "true"
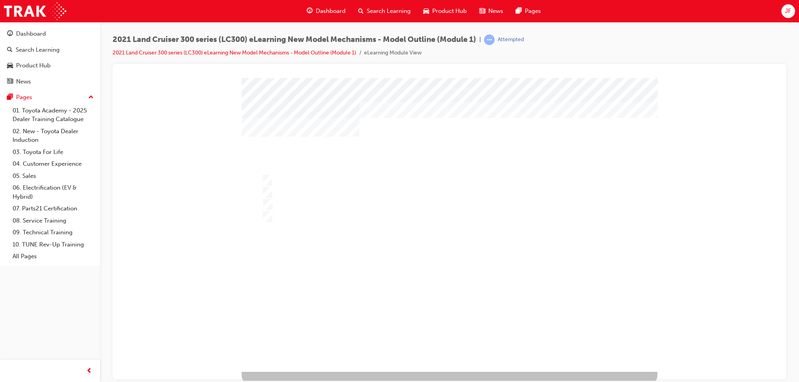
click at [350, 306] on div at bounding box center [445, 225] width 416 height 294
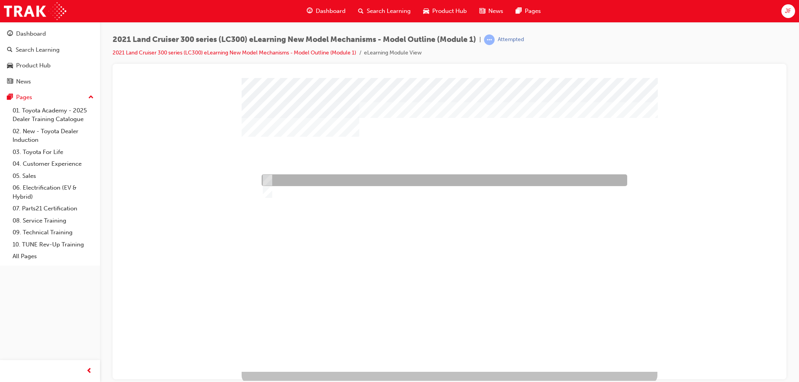
click at [284, 184] on div at bounding box center [442, 180] width 365 height 12
radio input "true"
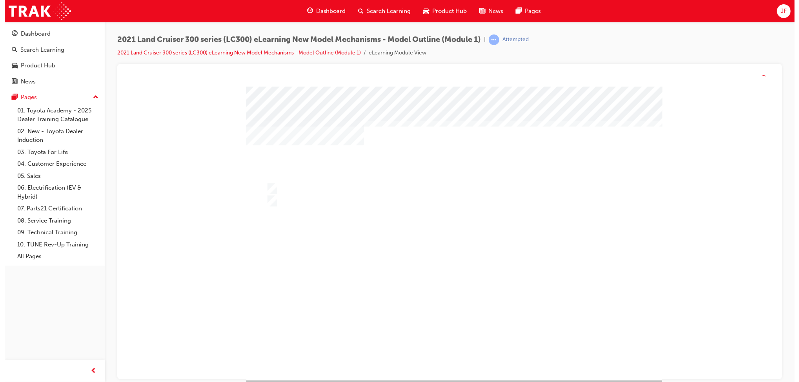
click at [350, 294] on div at bounding box center [454, 233] width 416 height 294
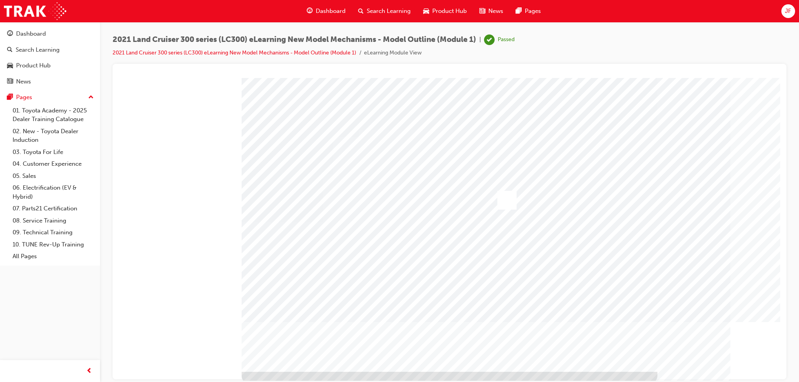
click at [41, 45] on div "Search Learning" at bounding box center [50, 50] width 86 height 10
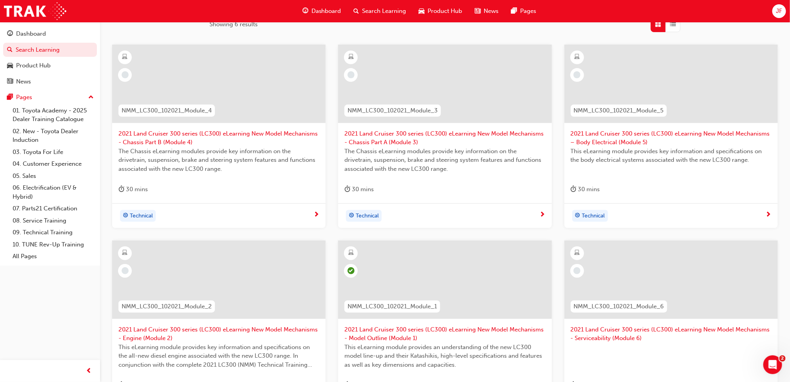
scroll to position [226, 0]
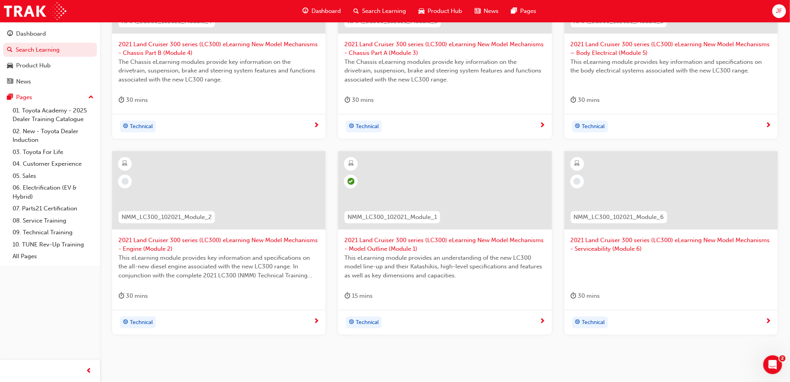
click at [240, 238] on span "2021 Land Cruiser 300 series (LC300) eLearning New Model Mechanisms - Engine (M…" at bounding box center [218, 245] width 201 height 18
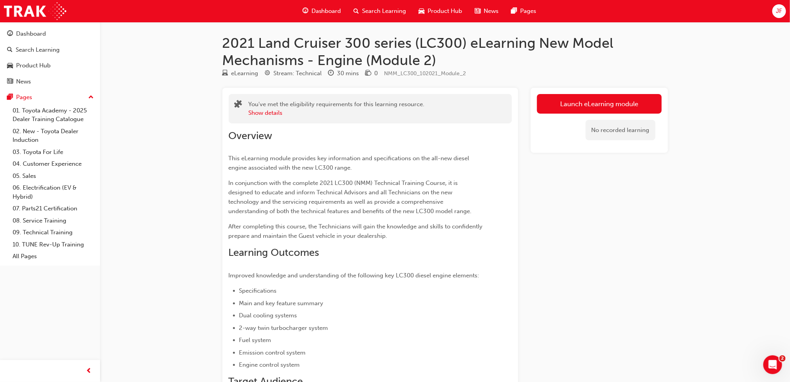
click at [579, 107] on link "Launch eLearning module" at bounding box center [599, 104] width 125 height 20
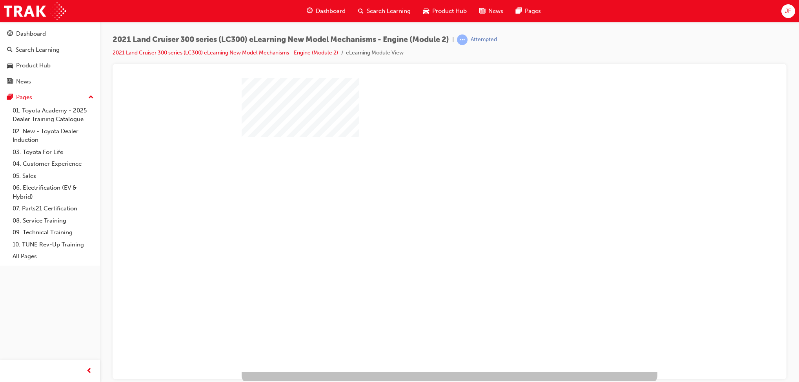
click at [427, 202] on div "play" at bounding box center [427, 202] width 0 height 0
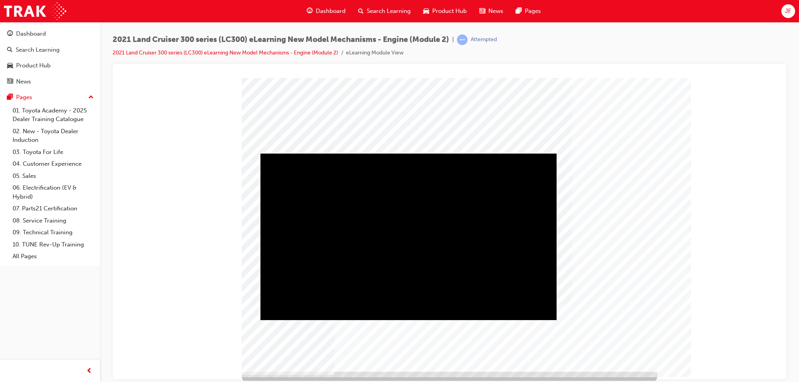
click at [409, 153] on div "Play" at bounding box center [408, 153] width 296 height 0
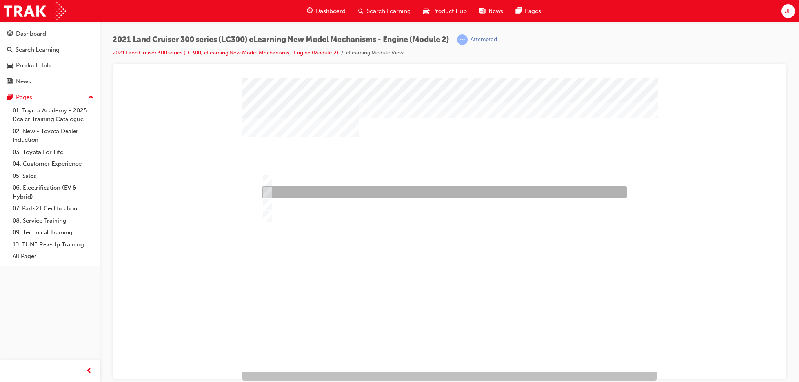
click at [336, 191] on div at bounding box center [442, 193] width 365 height 12
radio input "true"
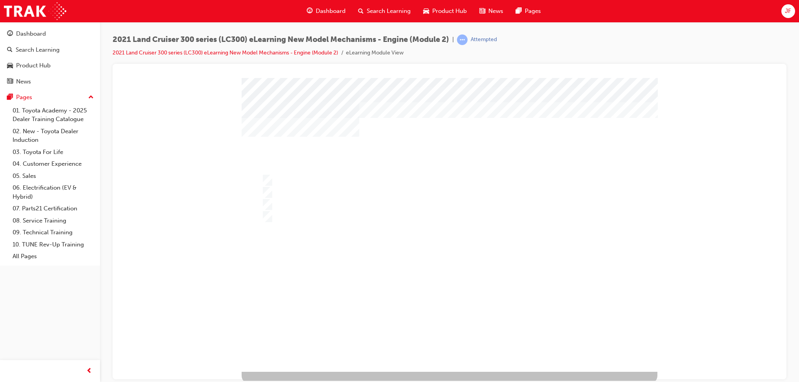
click at [327, 298] on div at bounding box center [449, 225] width 416 height 294
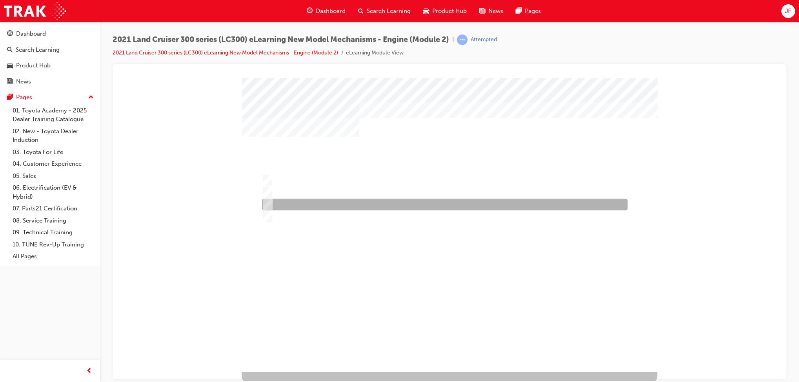
click at [296, 200] on div at bounding box center [442, 205] width 365 height 12
radio input "true"
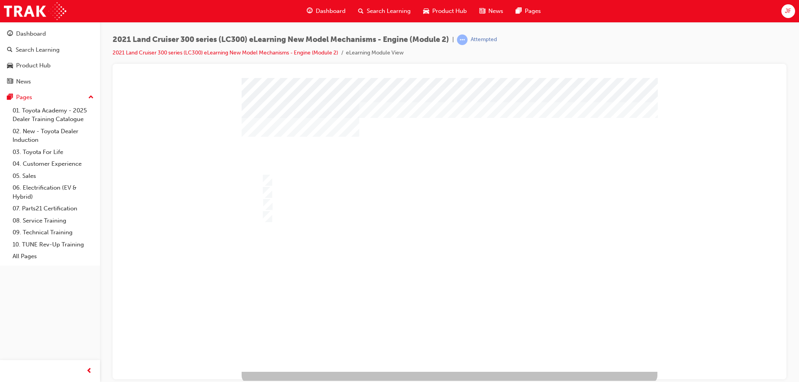
click at [346, 310] on div at bounding box center [449, 225] width 416 height 294
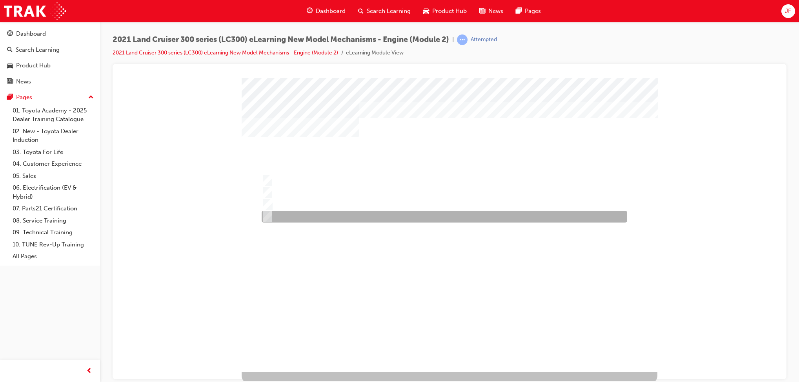
click at [349, 217] on div at bounding box center [442, 217] width 365 height 12
radio input "true"
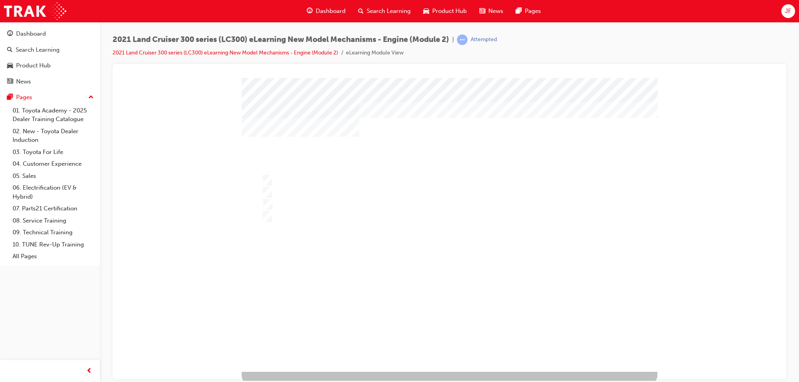
click at [309, 285] on div at bounding box center [449, 225] width 416 height 294
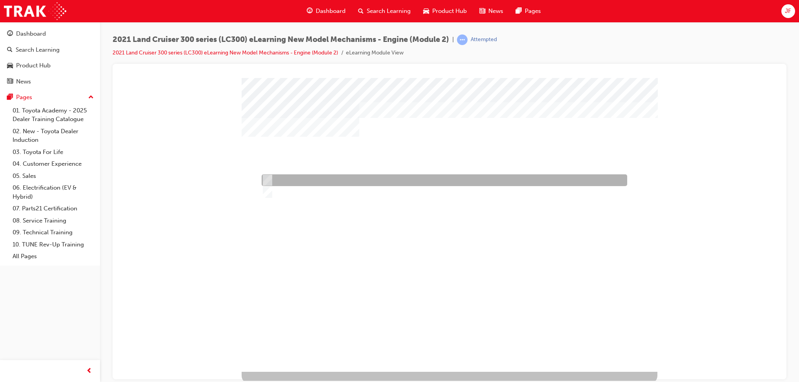
click at [283, 178] on div at bounding box center [442, 180] width 365 height 12
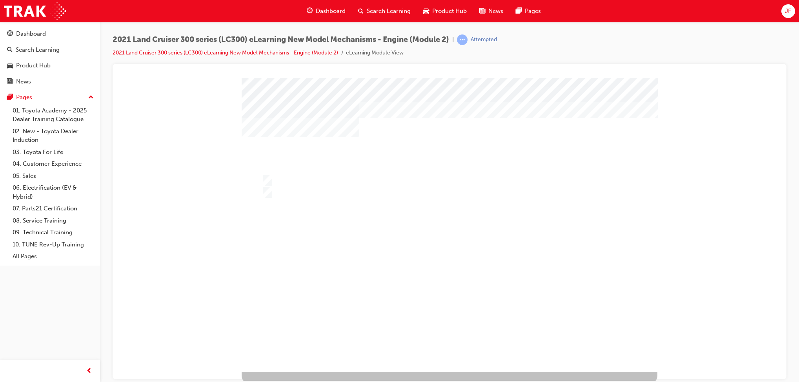
click at [290, 193] on div at bounding box center [449, 225] width 416 height 294
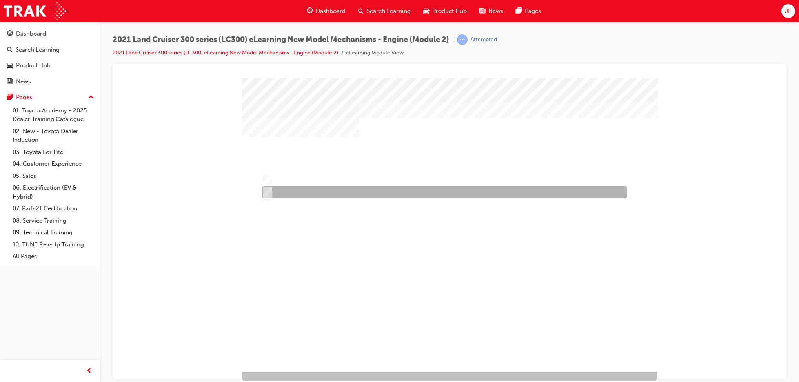
click at [275, 188] on div at bounding box center [442, 193] width 365 height 12
radio input "false"
radio input "true"
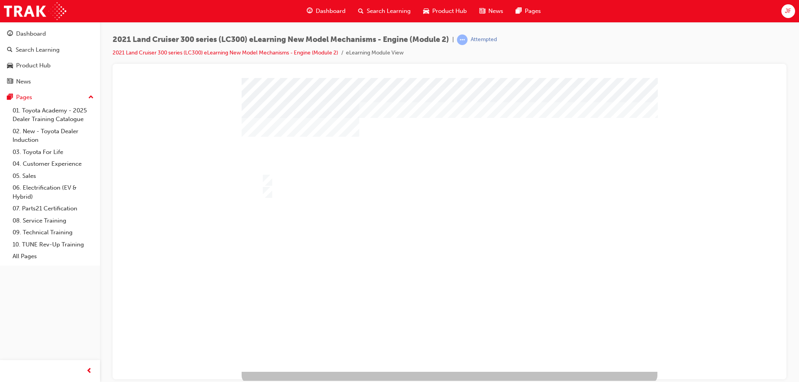
click at [332, 314] on div at bounding box center [449, 225] width 416 height 294
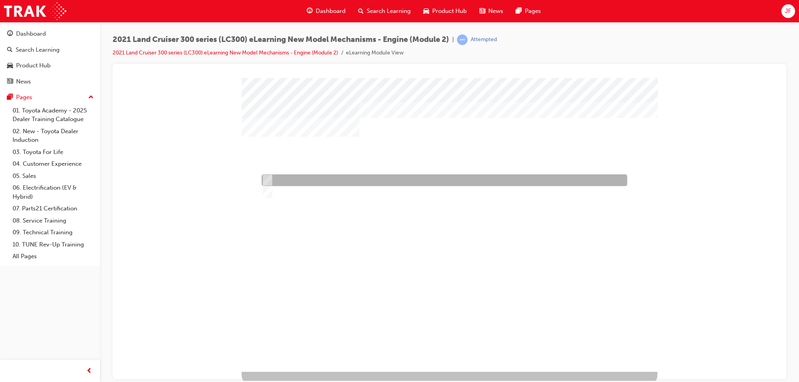
click at [288, 180] on div at bounding box center [442, 180] width 365 height 12
radio input "true"
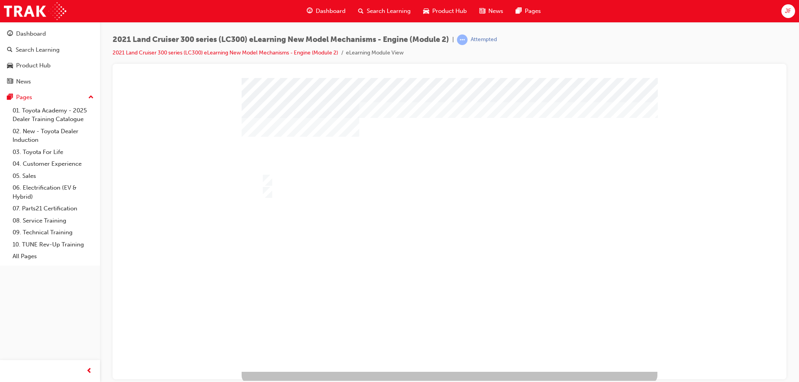
click at [296, 285] on div at bounding box center [449, 225] width 416 height 294
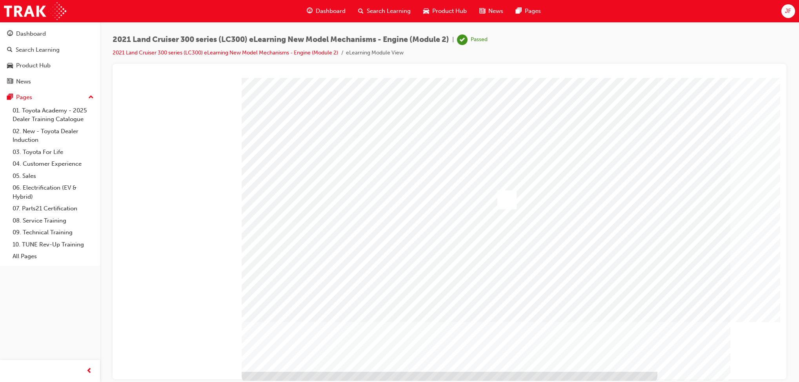
click at [48, 49] on div "Search Learning" at bounding box center [38, 49] width 44 height 9
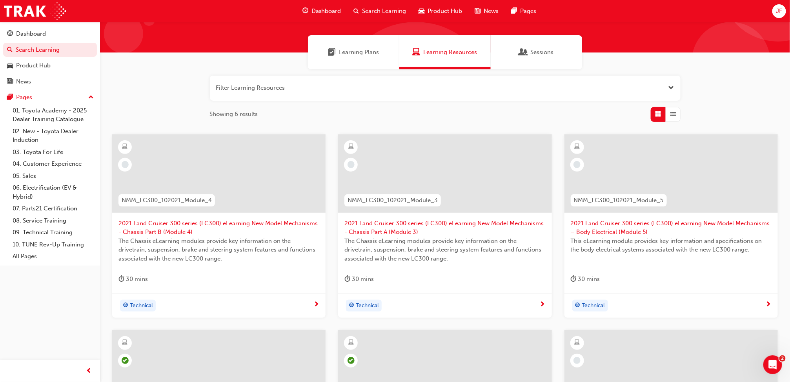
scroll to position [71, 0]
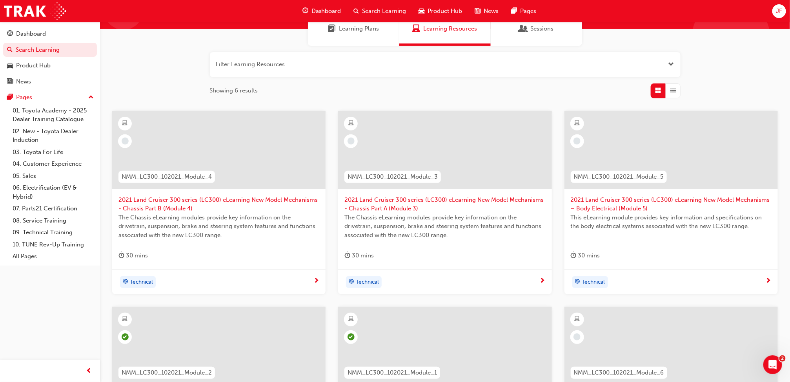
click at [447, 199] on span "2021 Land Cruiser 300 series (LC300) eLearning New Model Mechanisms - Chassis P…" at bounding box center [444, 205] width 201 height 18
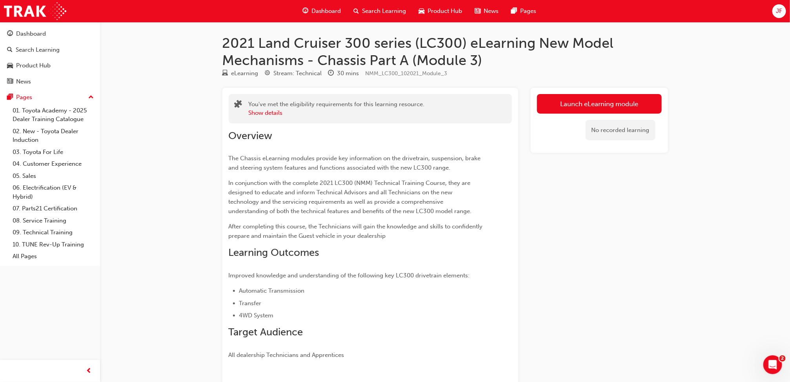
click at [577, 103] on link "Launch eLearning module" at bounding box center [599, 104] width 125 height 20
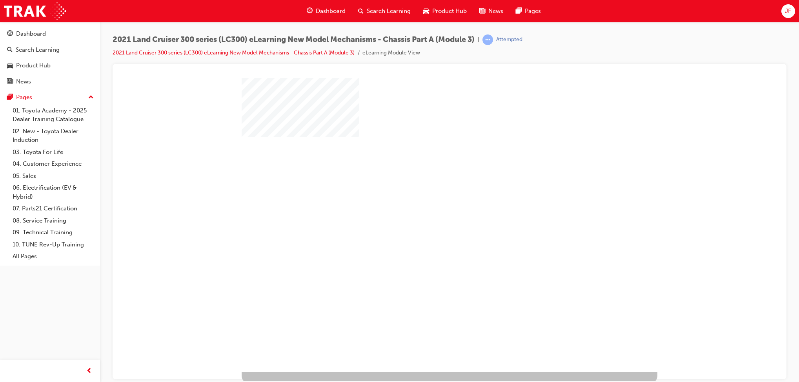
click at [427, 202] on div "play" at bounding box center [427, 202] width 0 height 0
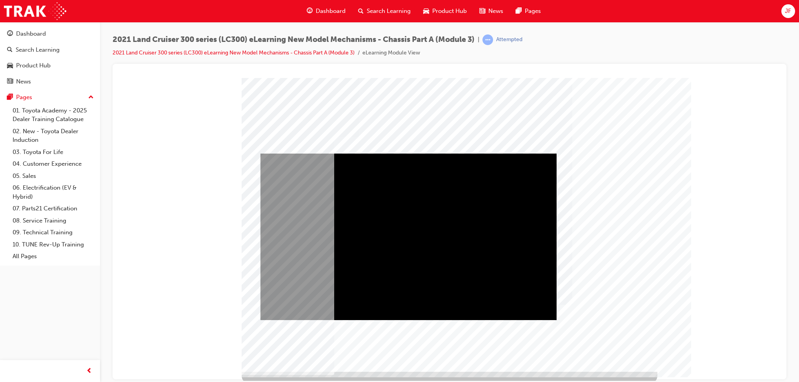
click at [413, 153] on div "Play" at bounding box center [408, 153] width 296 height 0
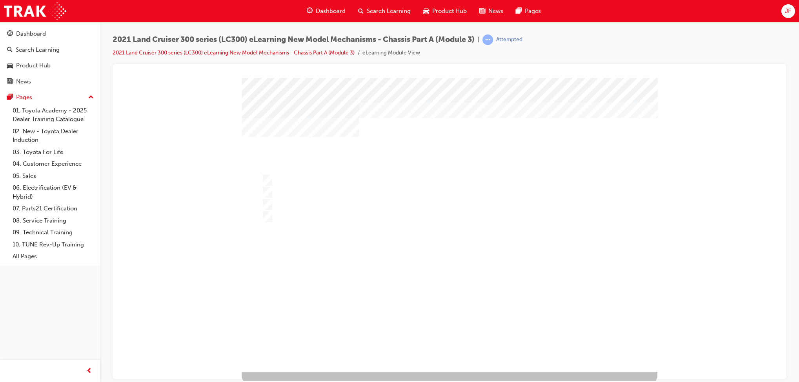
click at [596, 338] on div "" at bounding box center [449, 225] width 416 height 294
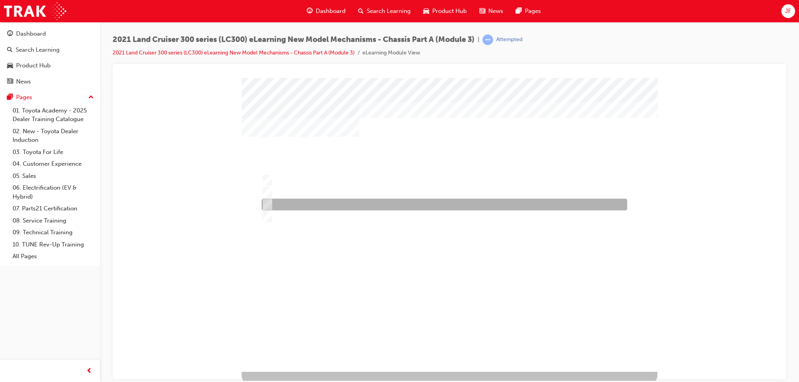
click at [281, 207] on div at bounding box center [442, 205] width 365 height 12
radio input "true"
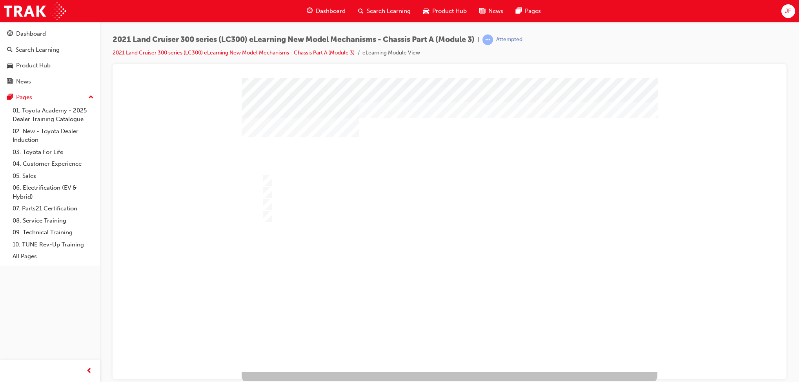
click at [314, 282] on div at bounding box center [449, 225] width 416 height 294
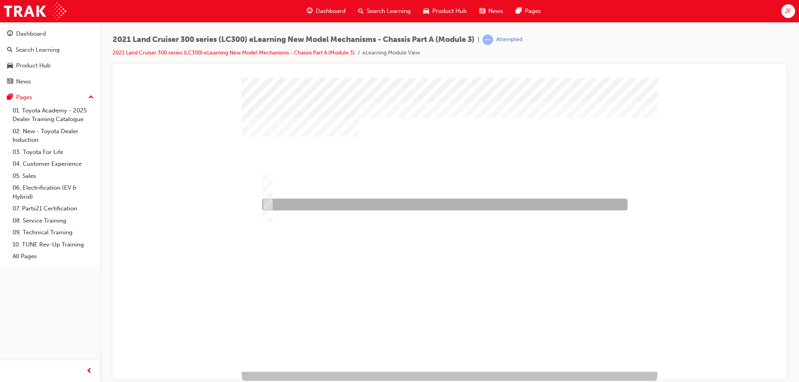
click at [310, 203] on div at bounding box center [442, 205] width 365 height 12
radio input "true"
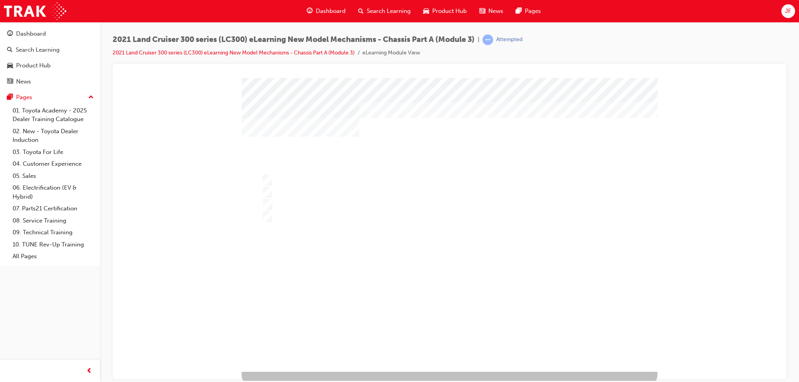
click at [317, 285] on div at bounding box center [449, 225] width 416 height 294
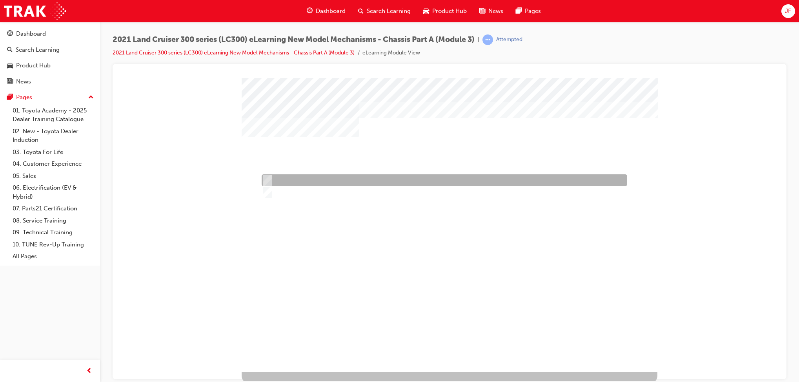
click at [293, 179] on div at bounding box center [442, 180] width 365 height 12
radio input "true"
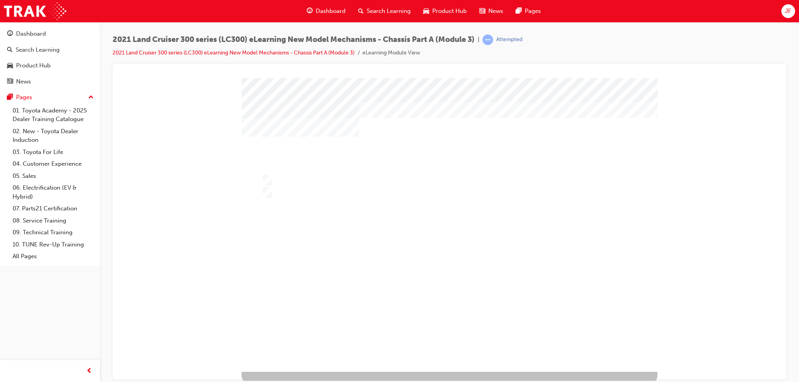
click at [372, 307] on div at bounding box center [449, 225] width 416 height 294
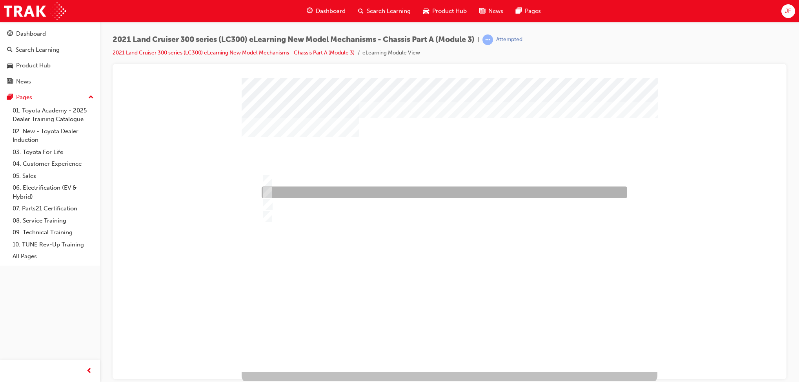
click at [303, 196] on div at bounding box center [442, 193] width 365 height 12
radio input "true"
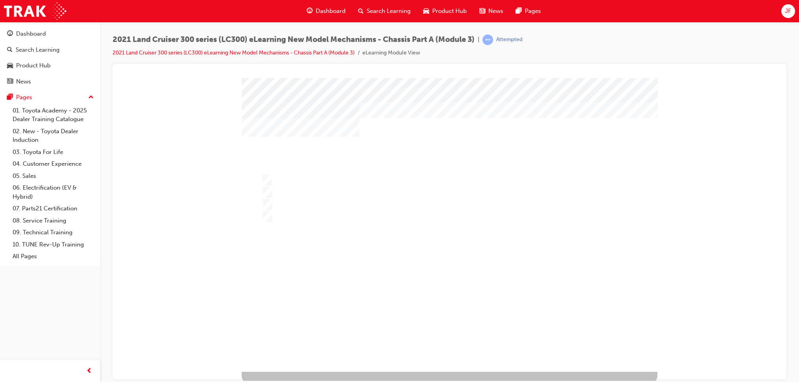
click at [294, 182] on div at bounding box center [449, 225] width 416 height 294
click at [336, 290] on div at bounding box center [449, 225] width 416 height 294
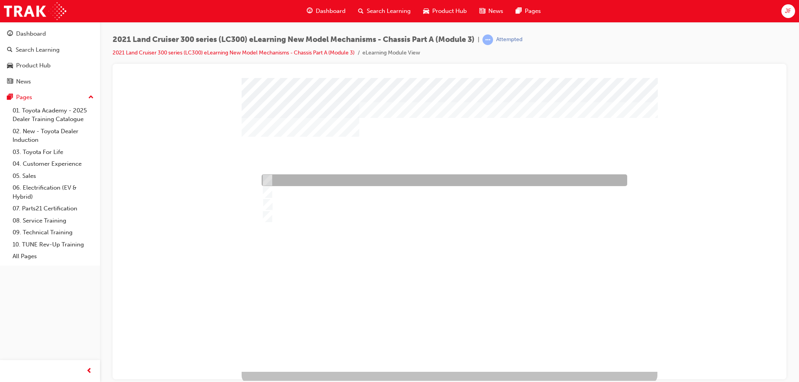
click at [360, 179] on div at bounding box center [442, 180] width 365 height 12
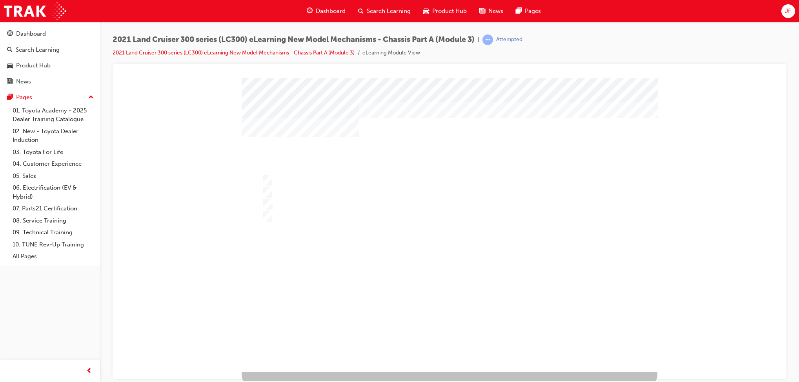
click at [361, 193] on div at bounding box center [449, 225] width 416 height 294
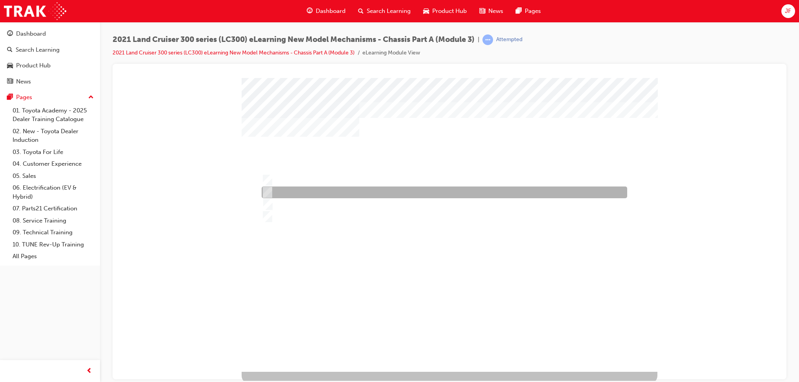
click at [347, 188] on div at bounding box center [442, 193] width 365 height 12
radio input "false"
radio input "true"
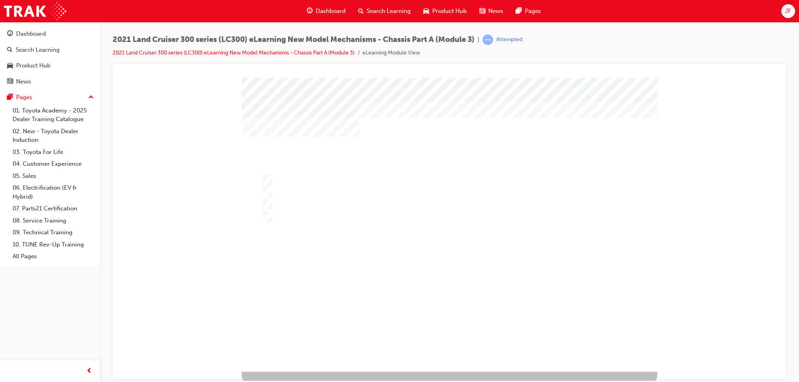
click at [341, 294] on div at bounding box center [449, 225] width 416 height 294
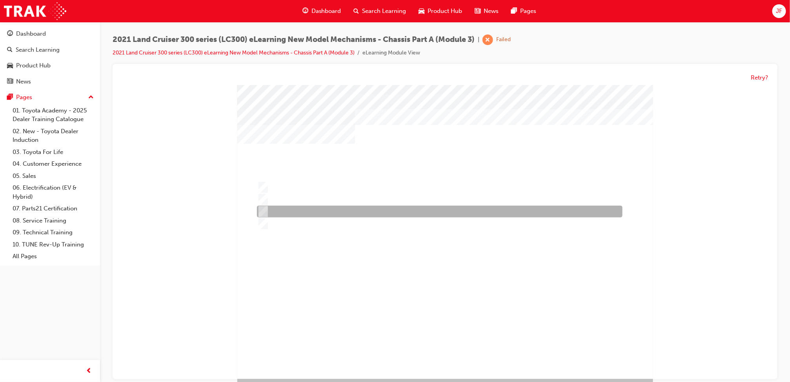
click at [295, 214] on div at bounding box center [436, 212] width 365 height 12
radio input "true"
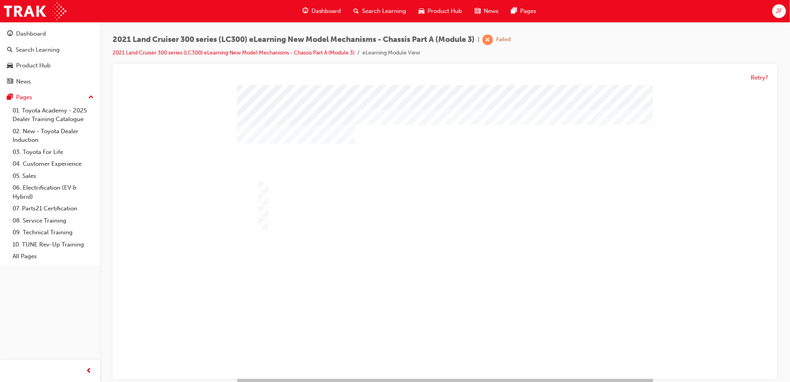
click at [346, 315] on div at bounding box center [445, 232] width 416 height 294
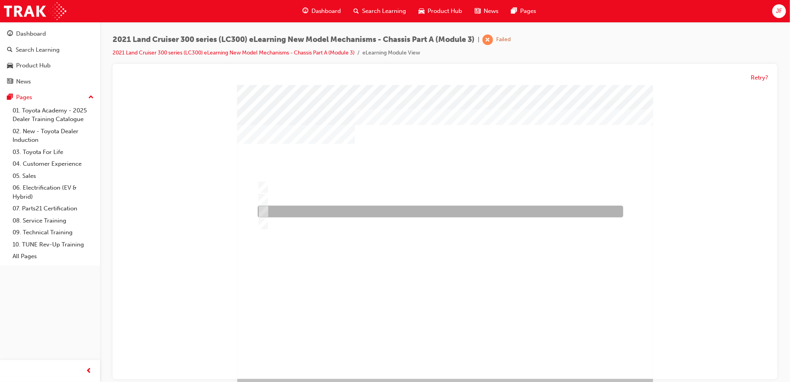
click at [312, 216] on div at bounding box center [437, 212] width 365 height 12
radio input "true"
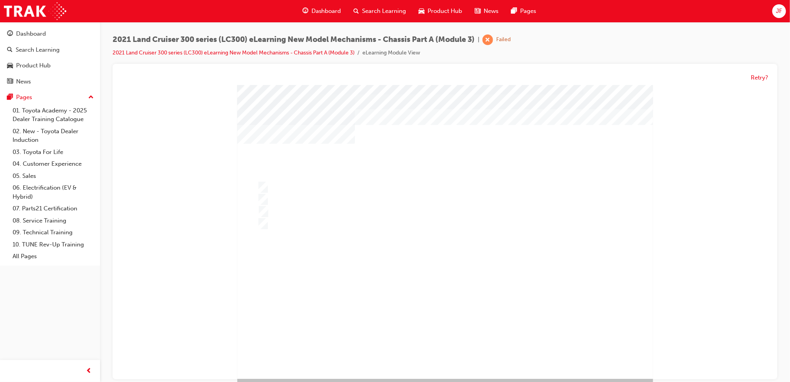
click at [332, 309] on div at bounding box center [445, 232] width 416 height 294
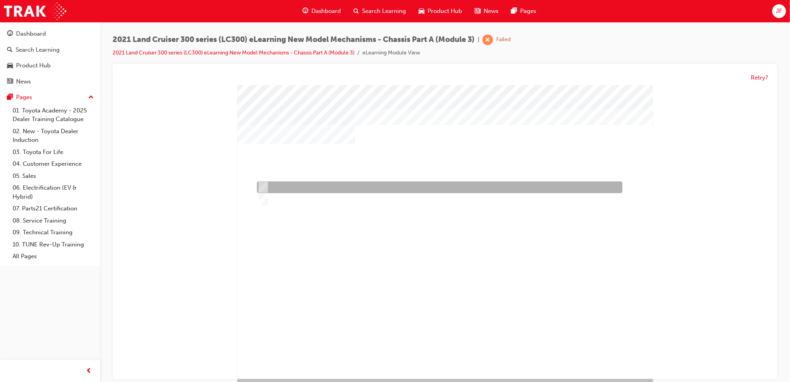
click at [288, 191] on div at bounding box center [436, 188] width 365 height 12
radio input "true"
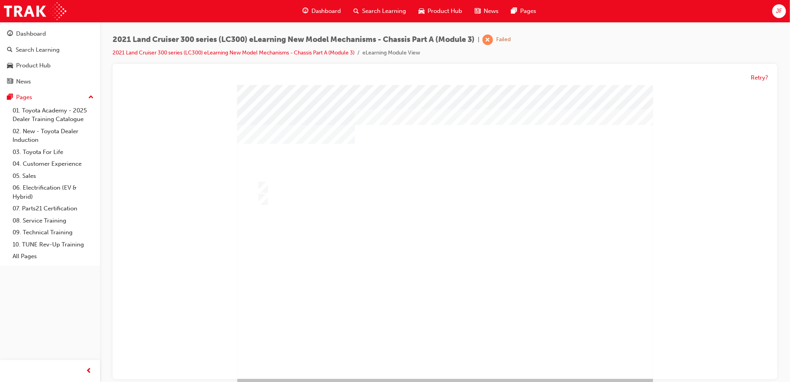
click at [321, 308] on div at bounding box center [445, 232] width 416 height 294
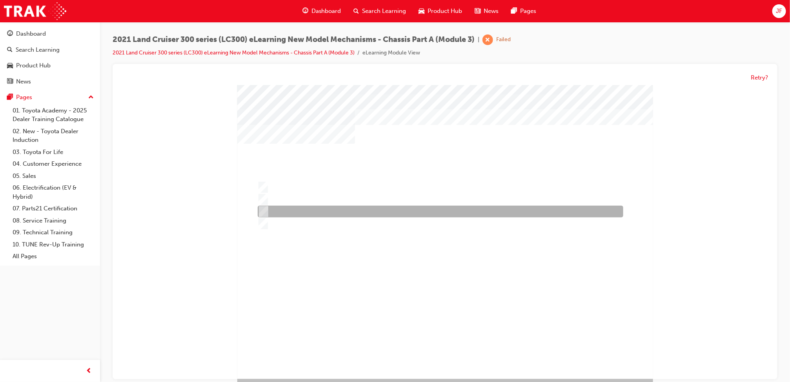
click at [294, 213] on div at bounding box center [437, 212] width 365 height 12
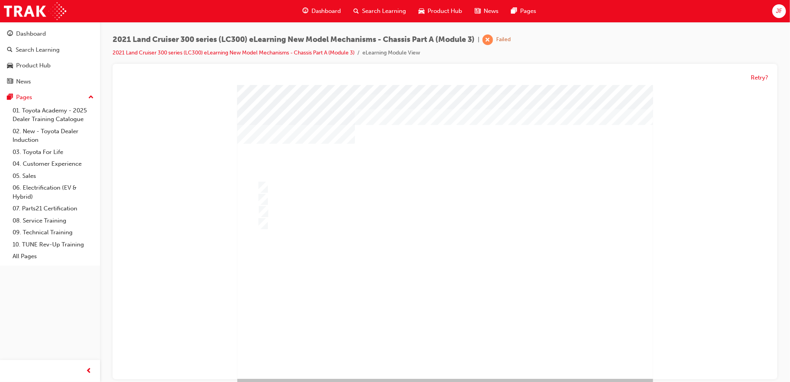
click at [288, 225] on div at bounding box center [445, 232] width 416 height 294
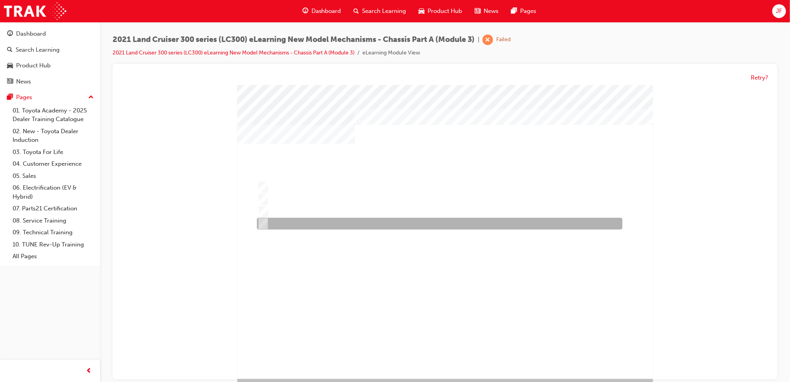
click at [278, 226] on div at bounding box center [436, 224] width 365 height 12
radio input "false"
radio input "true"
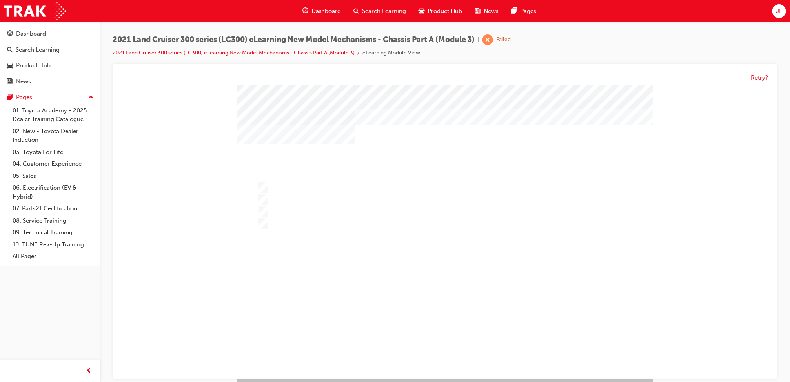
click at [339, 310] on div at bounding box center [445, 232] width 416 height 294
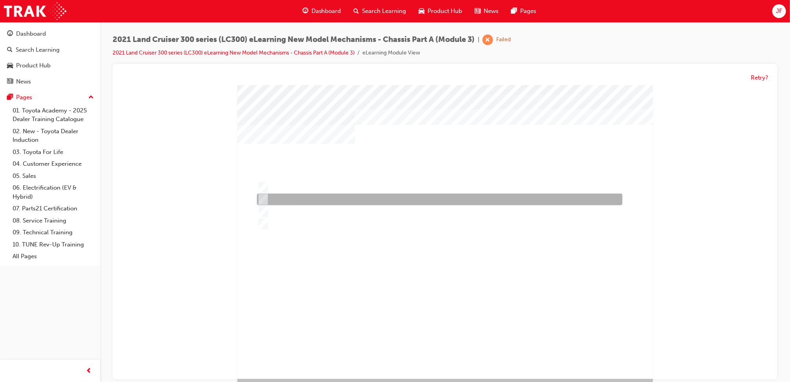
click at [327, 201] on div at bounding box center [436, 200] width 365 height 12
radio input "true"
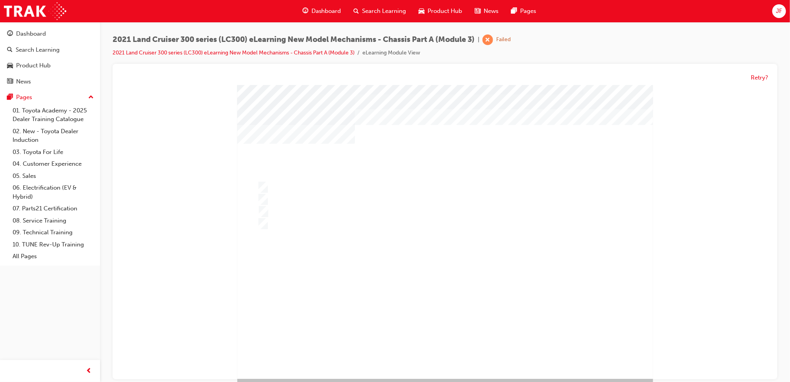
click at [332, 319] on div at bounding box center [445, 233] width 416 height 294
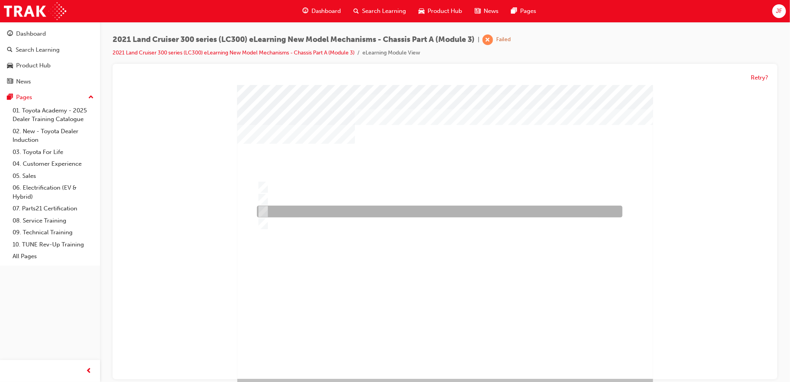
click at [285, 212] on div at bounding box center [436, 212] width 365 height 12
radio input "true"
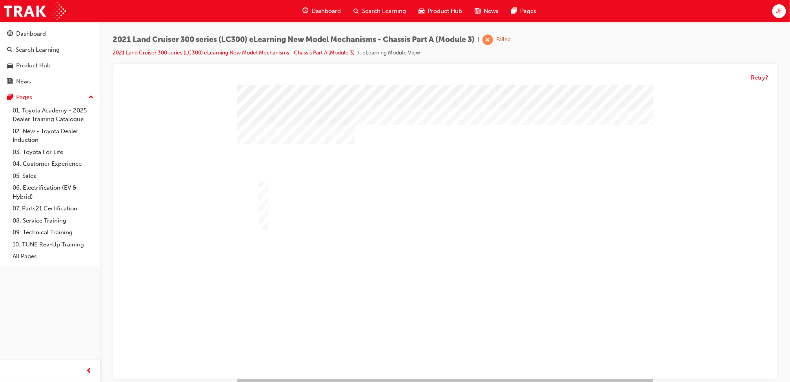
click at [357, 281] on div at bounding box center [445, 232] width 416 height 294
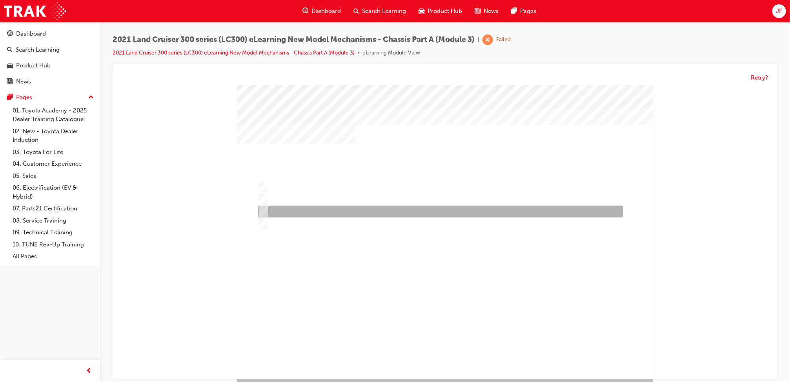
click at [320, 214] on div at bounding box center [437, 212] width 365 height 12
radio input "true"
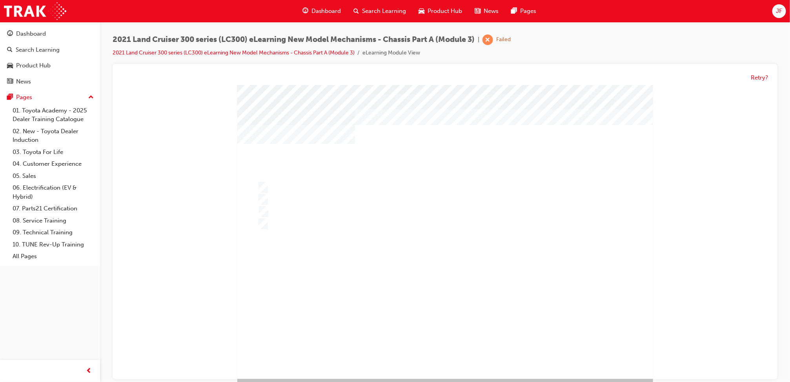
click at [443, 331] on div at bounding box center [445, 232] width 416 height 294
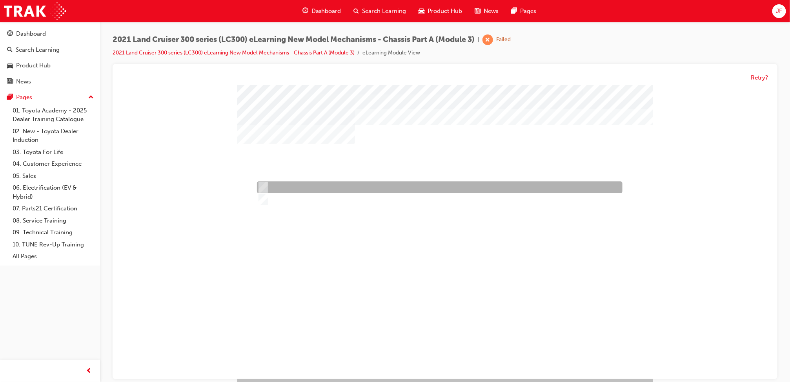
click at [299, 186] on div at bounding box center [436, 188] width 365 height 12
radio input "true"
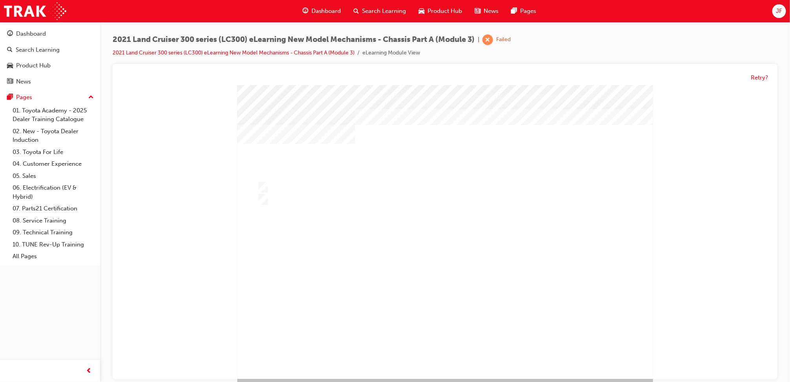
click at [316, 299] on div at bounding box center [445, 232] width 416 height 294
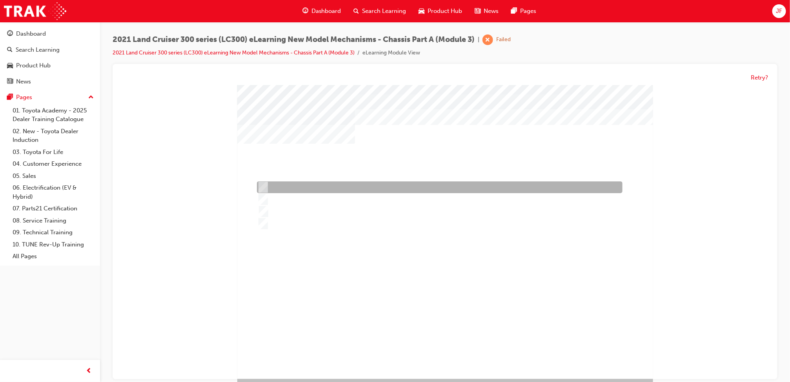
click at [317, 183] on div at bounding box center [436, 188] width 365 height 12
radio input "true"
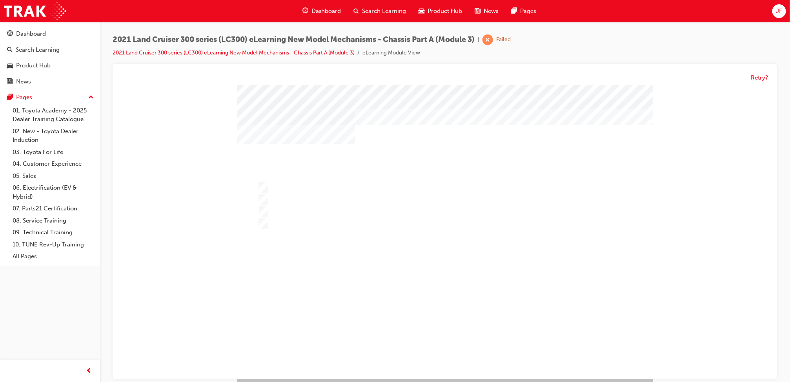
click at [330, 313] on div at bounding box center [445, 233] width 416 height 294
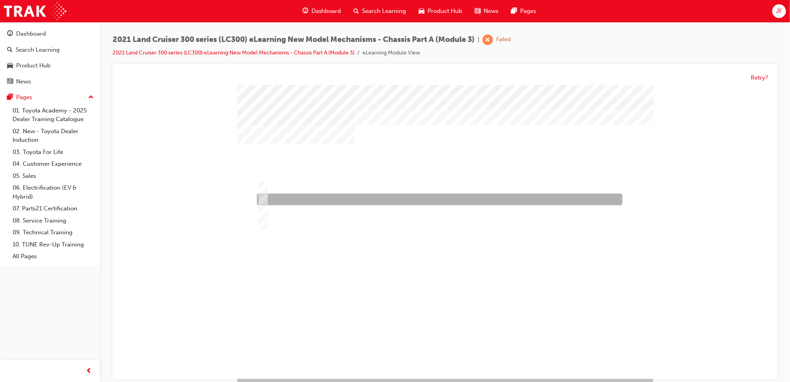
click at [355, 198] on div at bounding box center [436, 200] width 365 height 12
radio input "true"
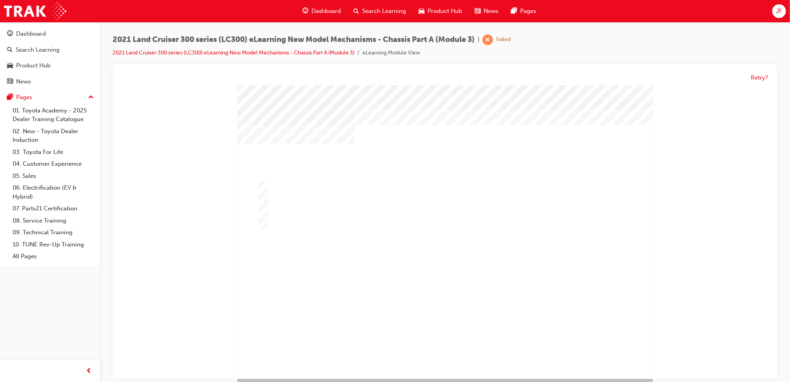
click at [273, 314] on div at bounding box center [445, 232] width 416 height 294
